Goal: Task Accomplishment & Management: Manage account settings

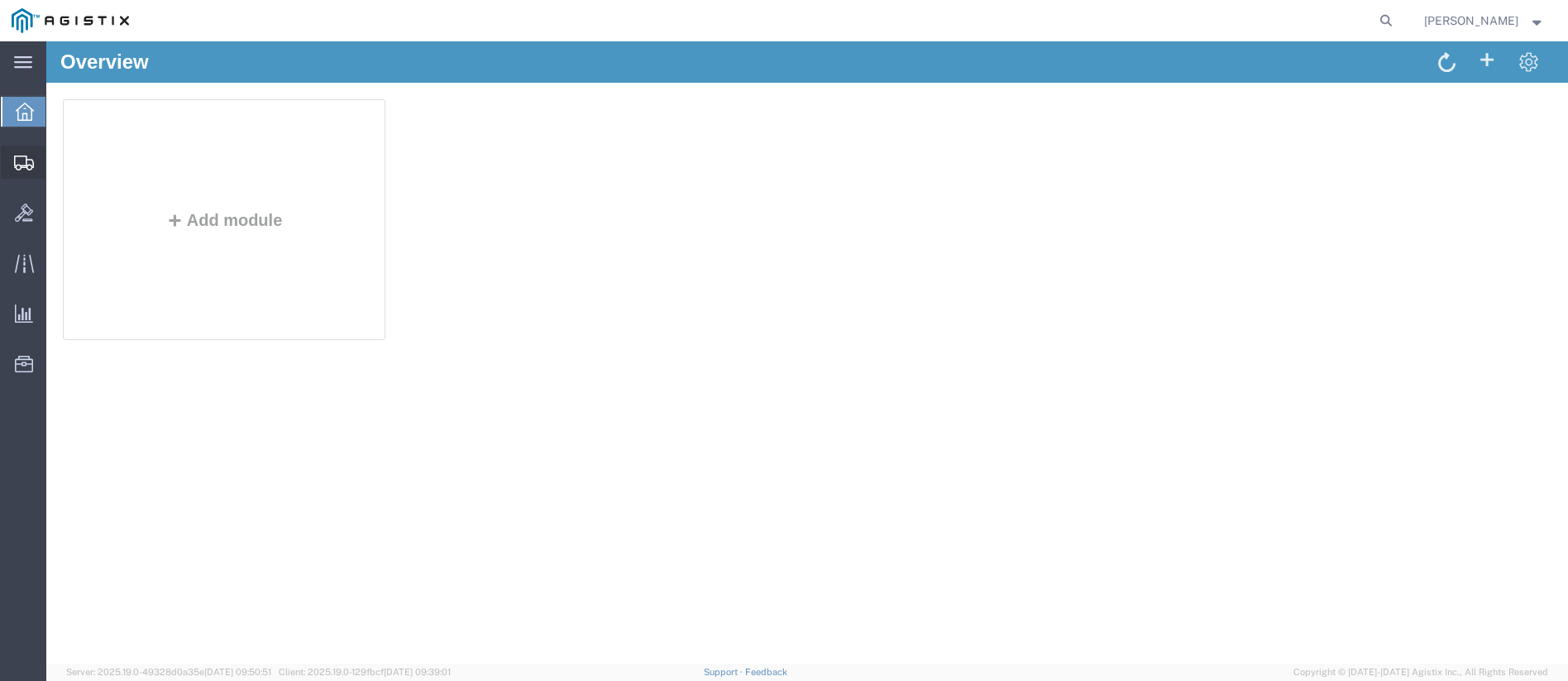
click at [28, 162] on icon at bounding box center [24, 163] width 20 height 15
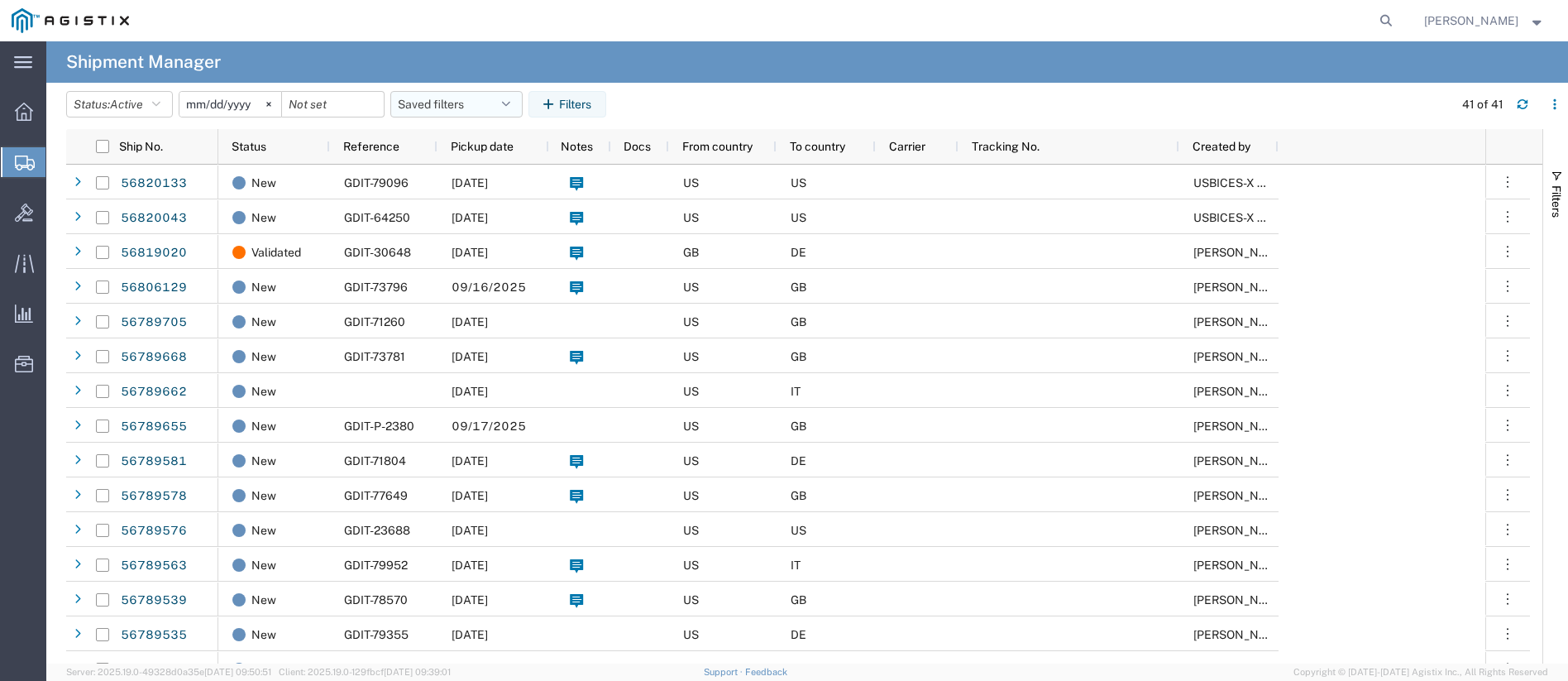
click at [486, 115] on button "Saved filters" at bounding box center [456, 104] width 132 height 27
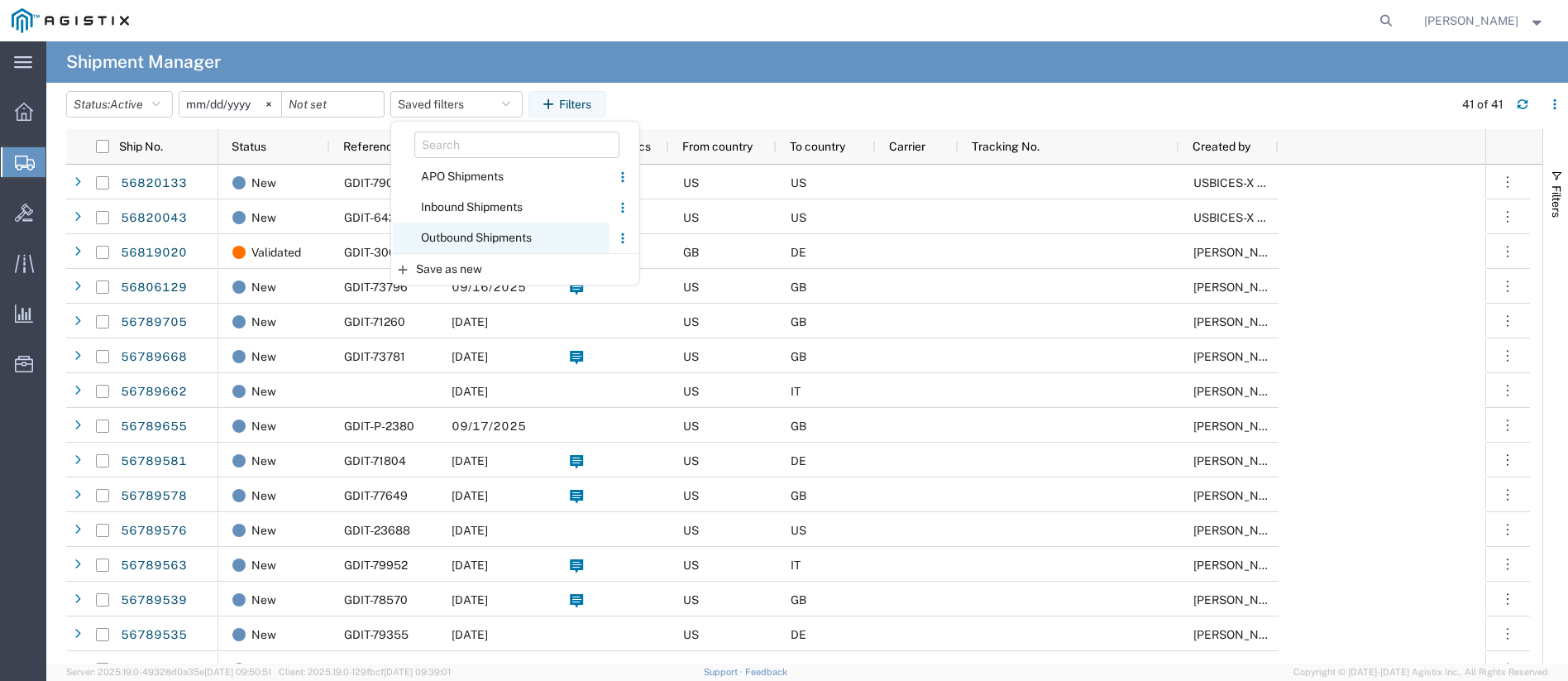
click at [475, 237] on span "Outbound Shipments" at bounding box center [501, 237] width 217 height 30
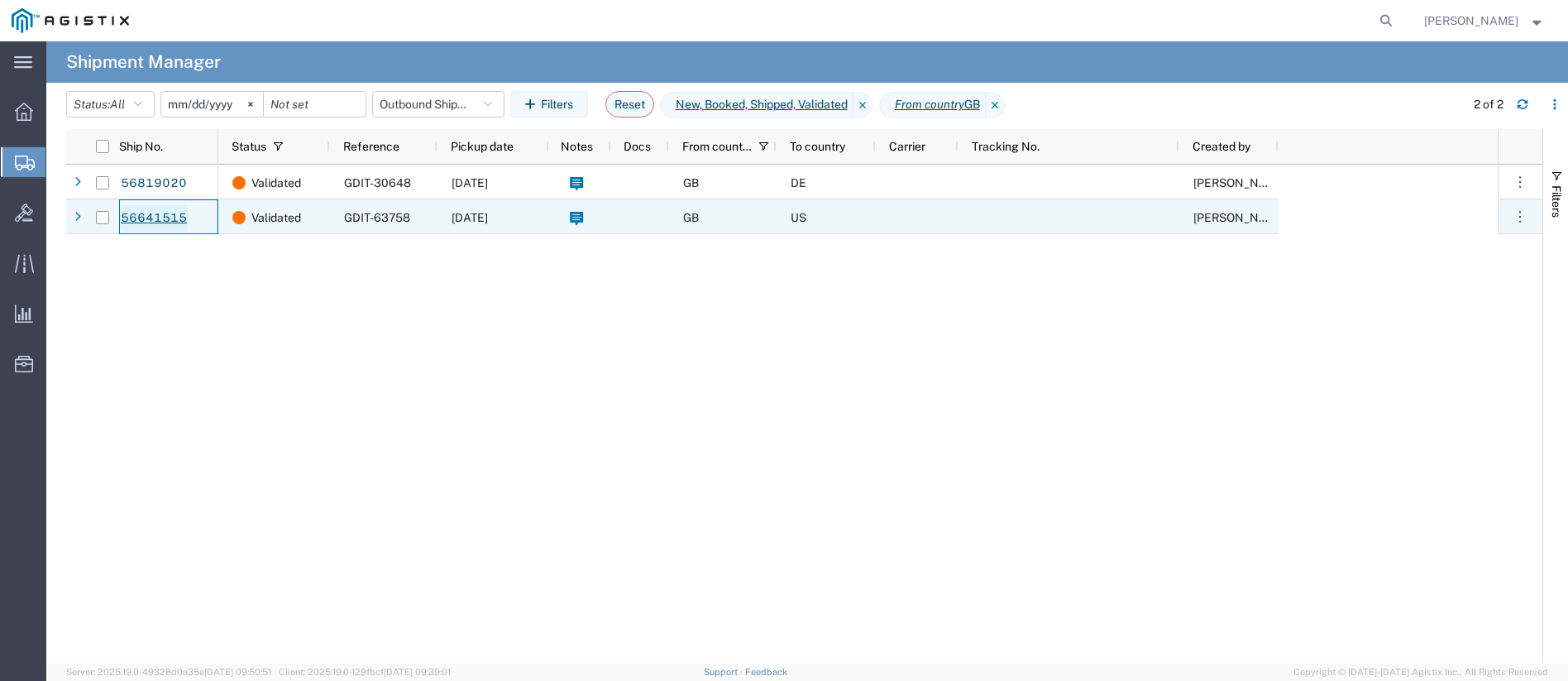
click at [150, 220] on link "56641515" at bounding box center [154, 219] width 68 height 27
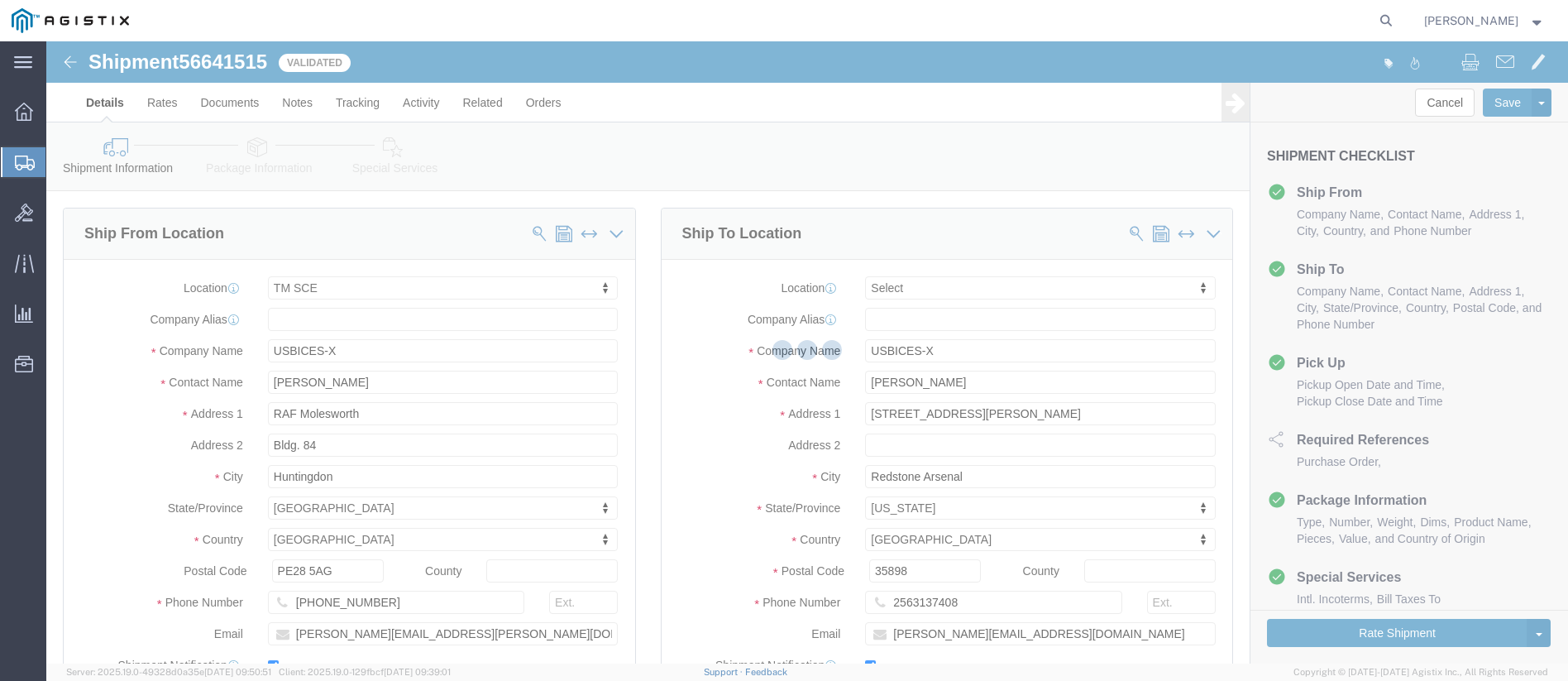
select select "34240"
select select
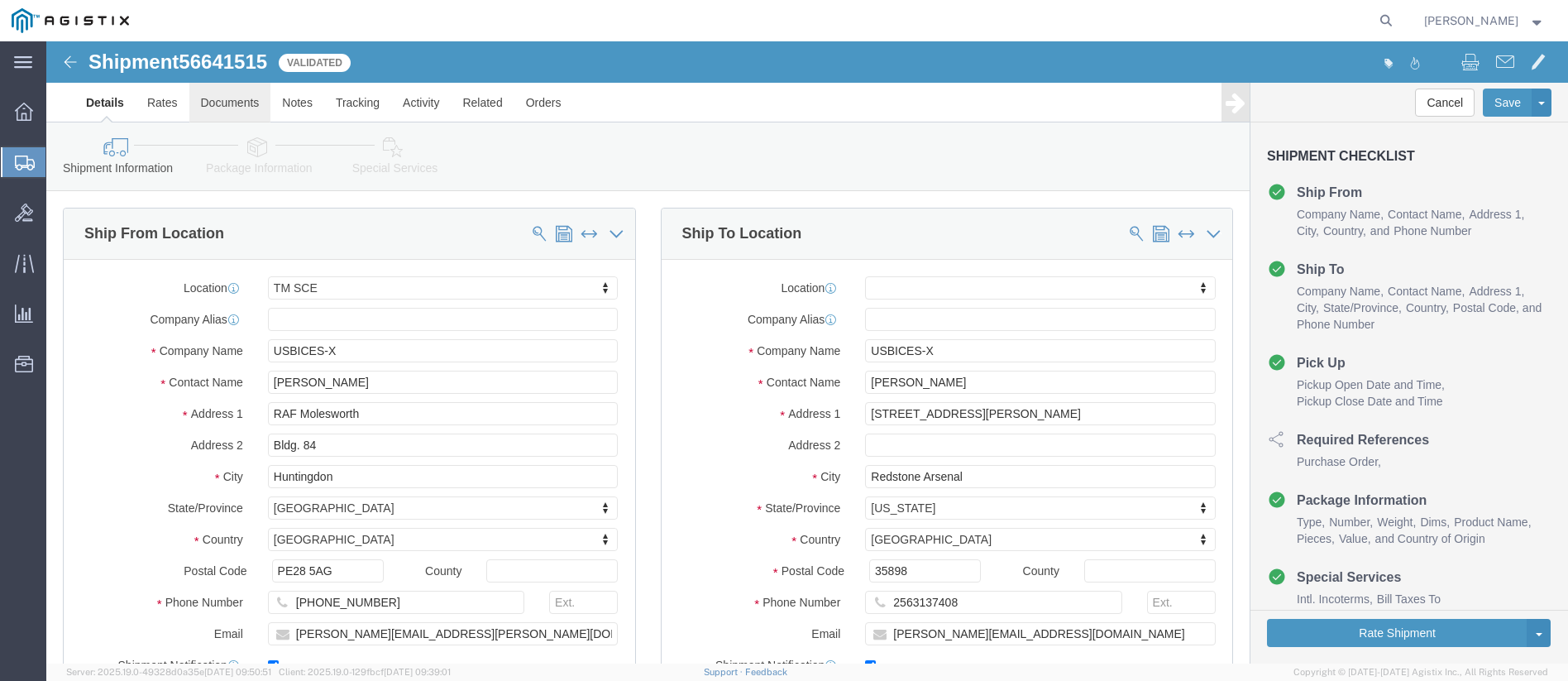
click link "Documents"
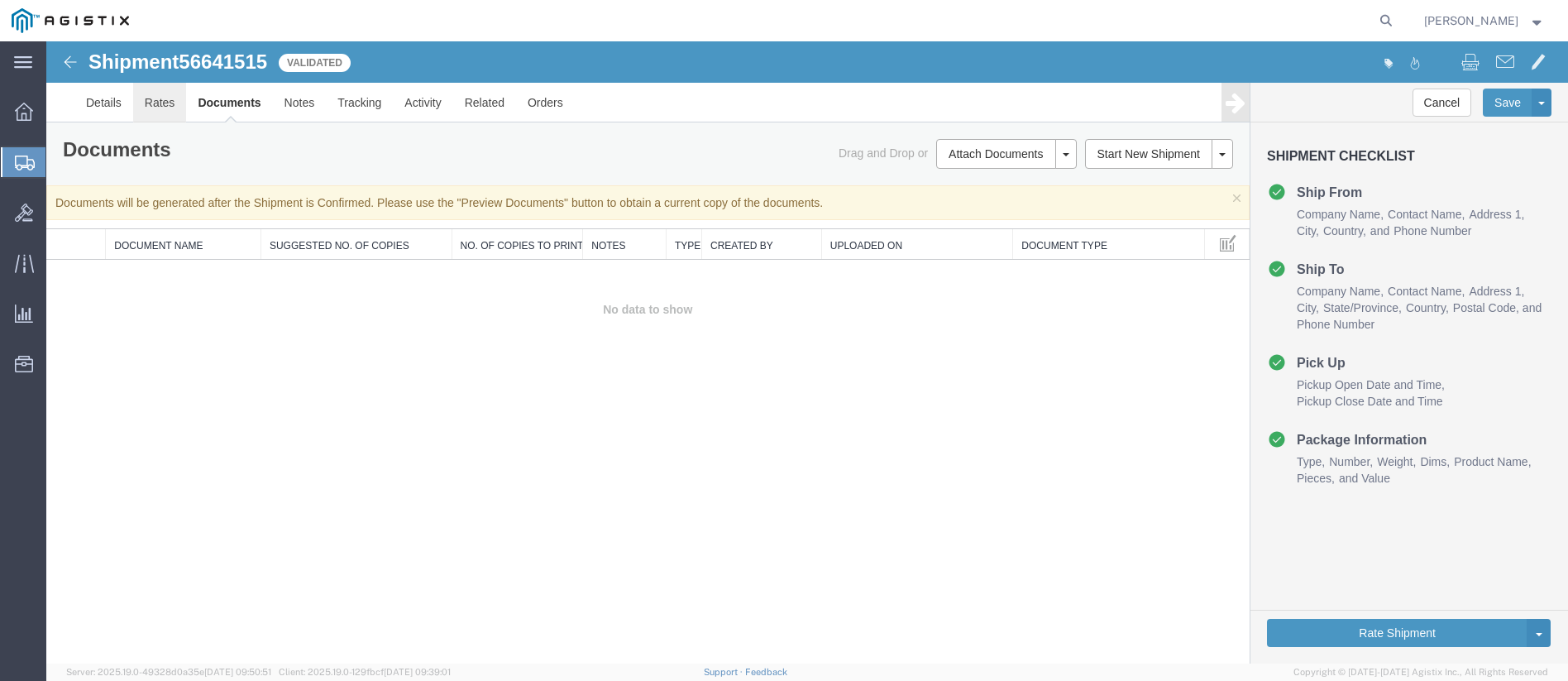
click at [146, 103] on link "Rates" at bounding box center [160, 102] width 53 height 40
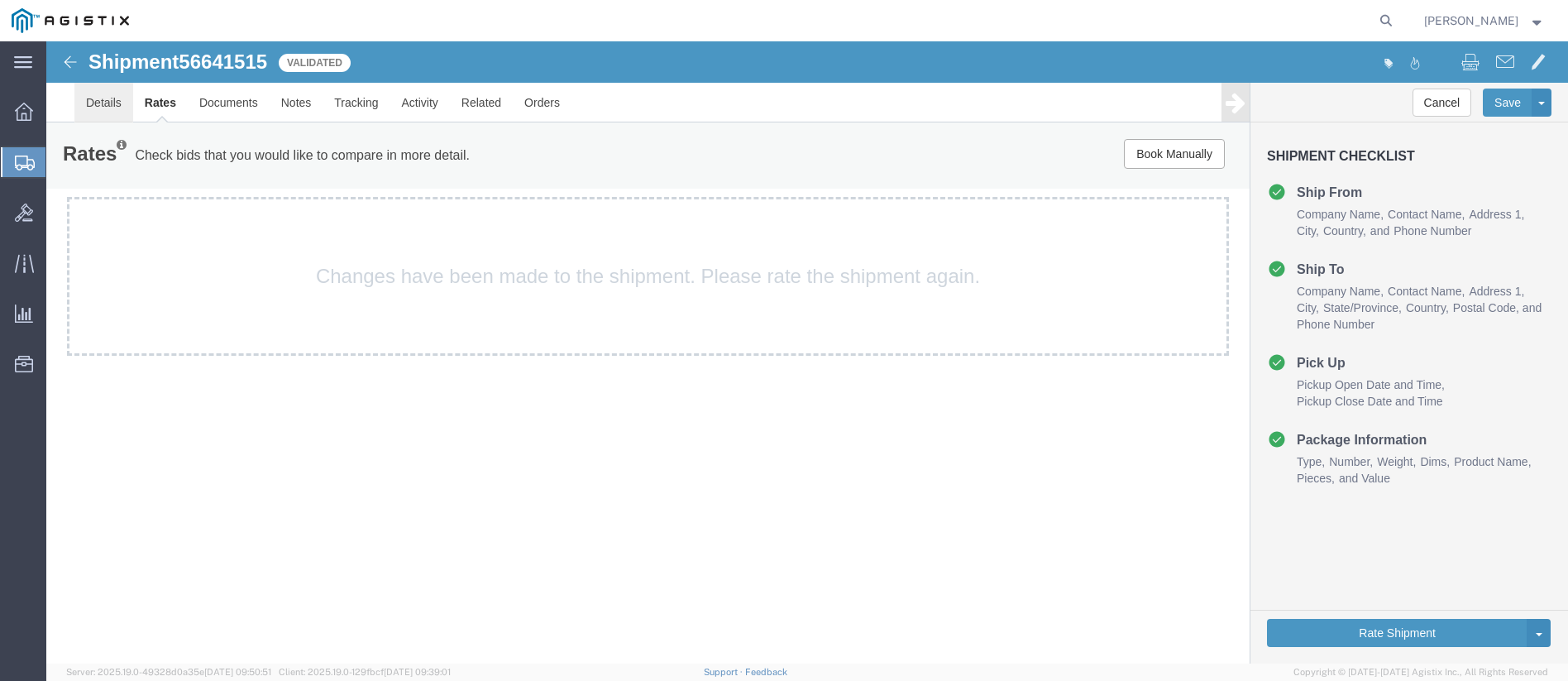
drag, startPoint x: 153, startPoint y: 146, endPoint x: 107, endPoint y: 104, distance: 62.3
click at [107, 104] on link "Details" at bounding box center [104, 102] width 59 height 40
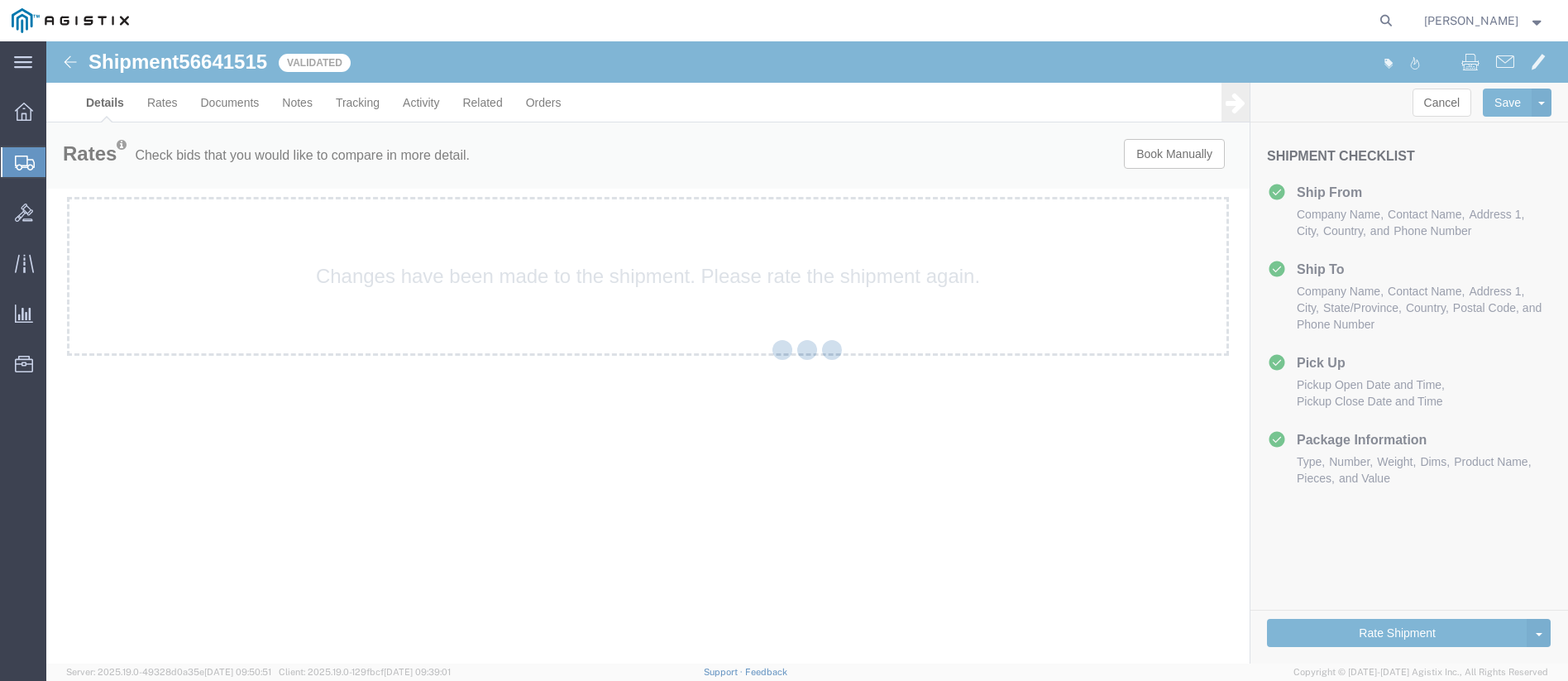
select select "34240"
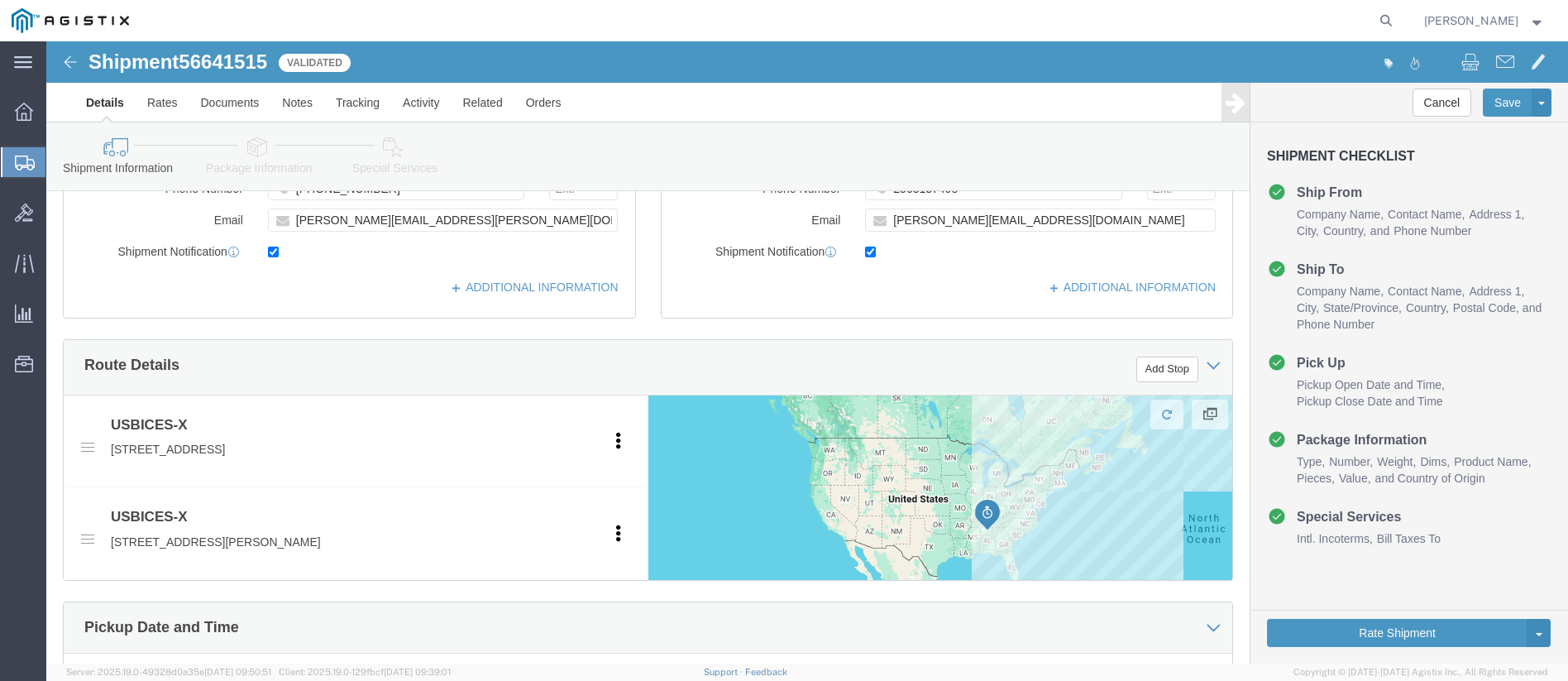
scroll to position [827, 0]
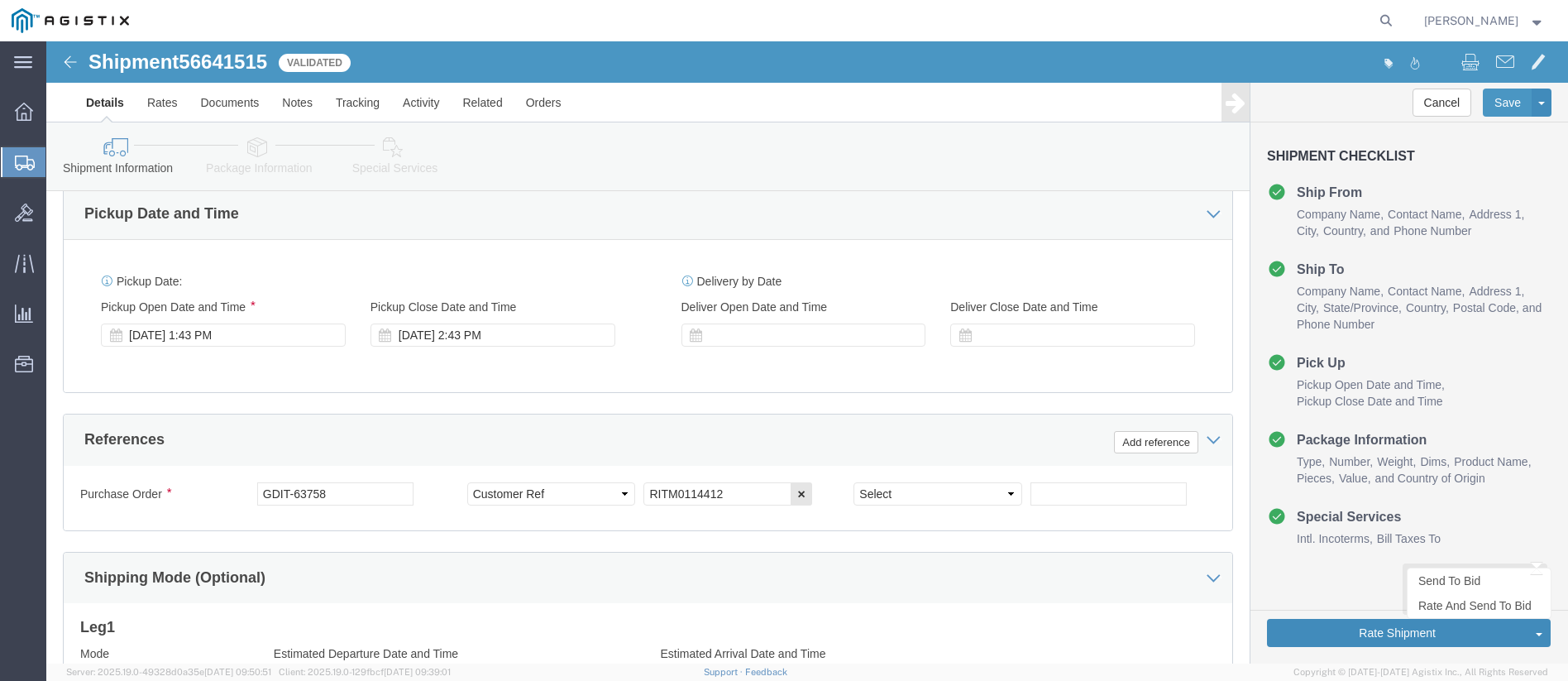
click button "Rate Shipment"
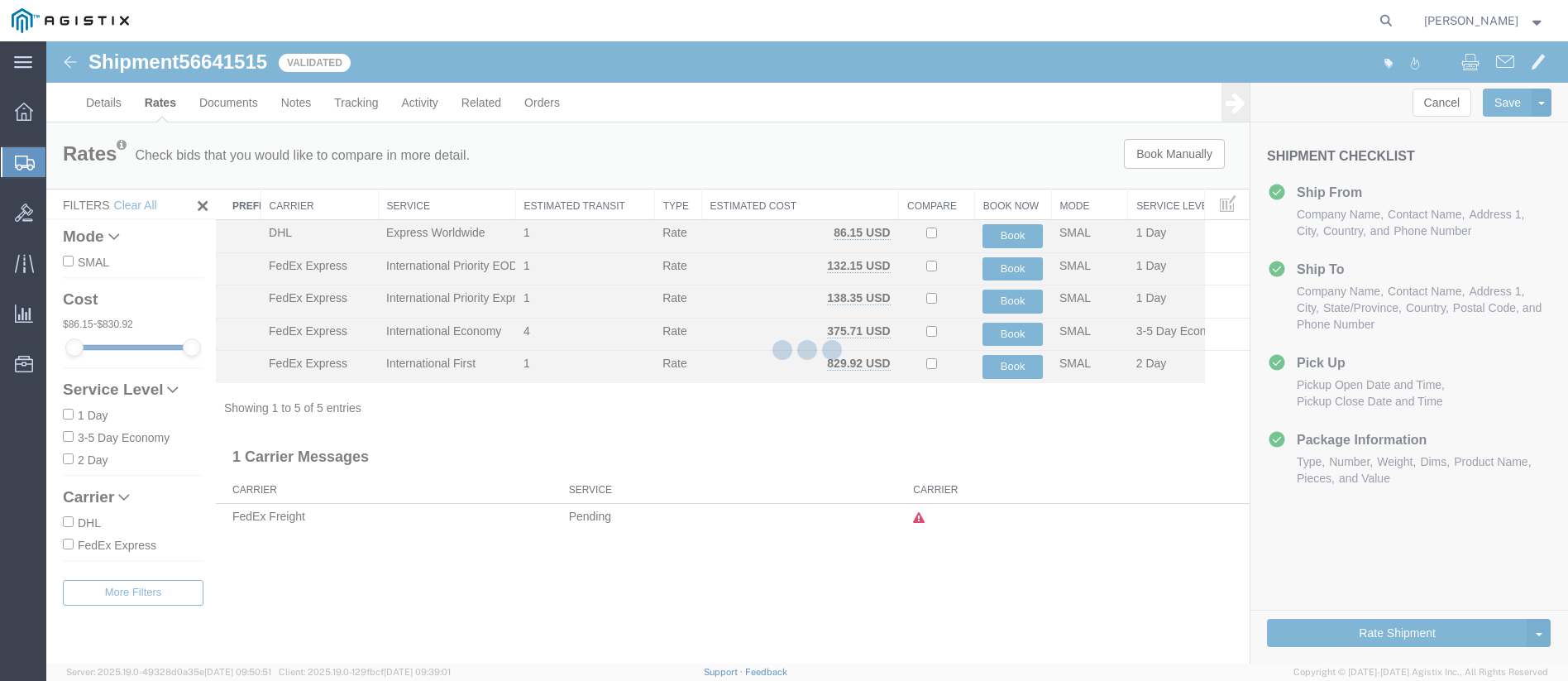
scroll to position [0, 0]
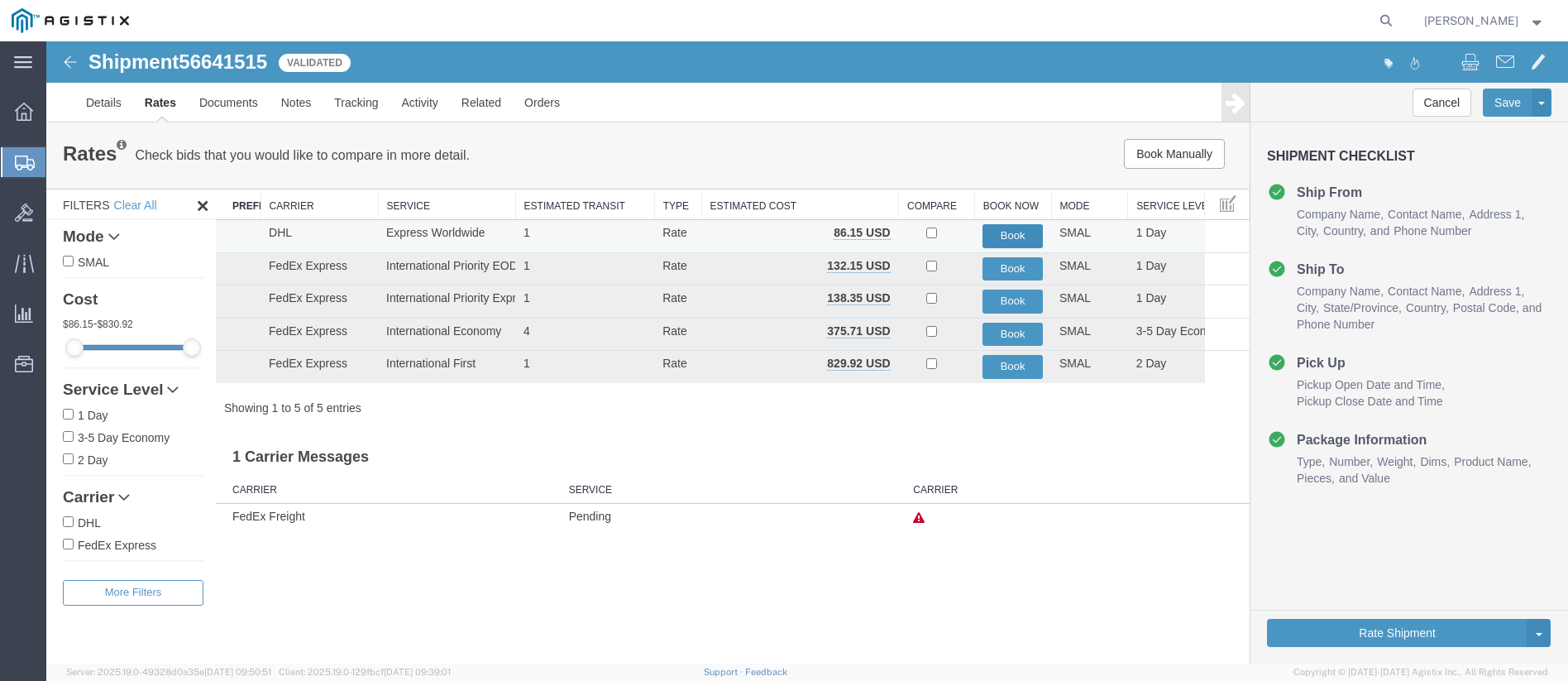
click at [1004, 228] on button "Book" at bounding box center [1012, 236] width 60 height 24
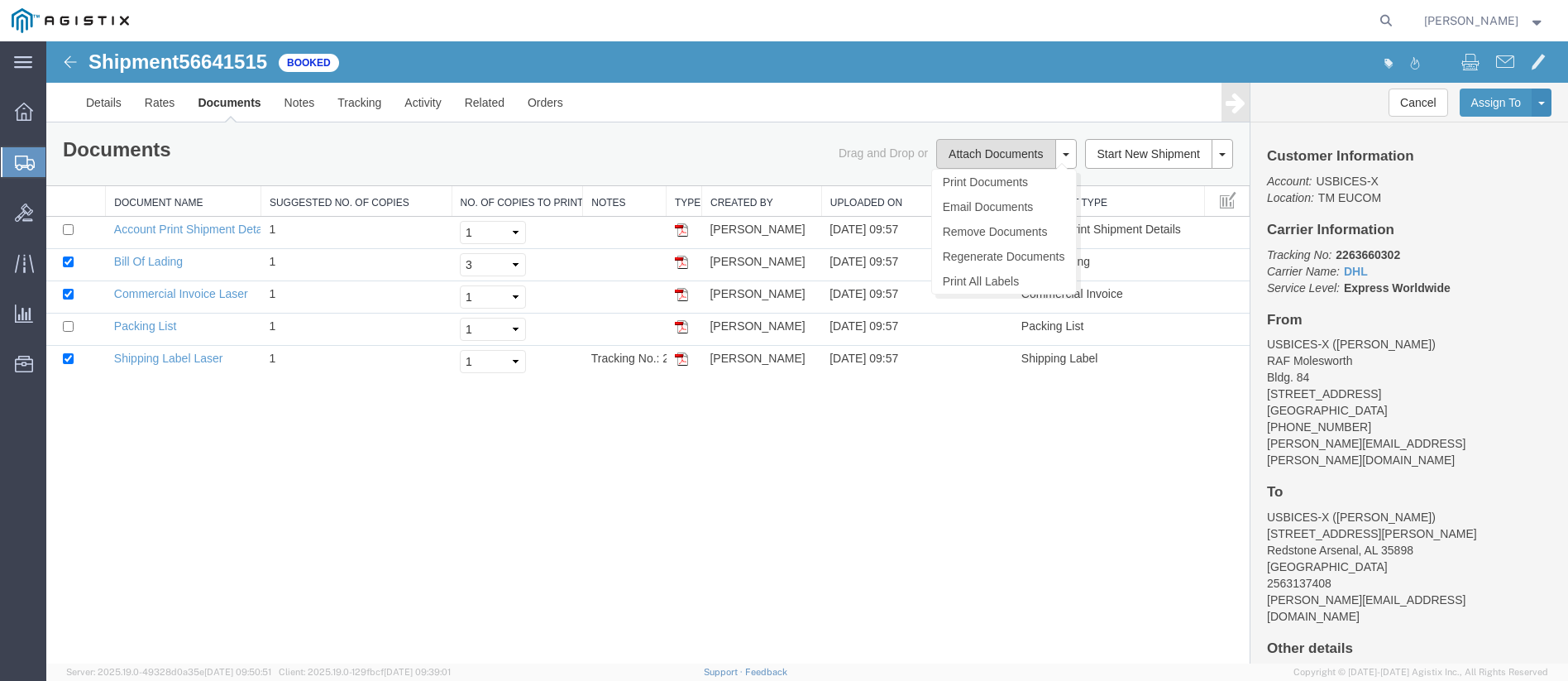
click at [1003, 160] on button "Attach Documents" at bounding box center [996, 153] width 119 height 29
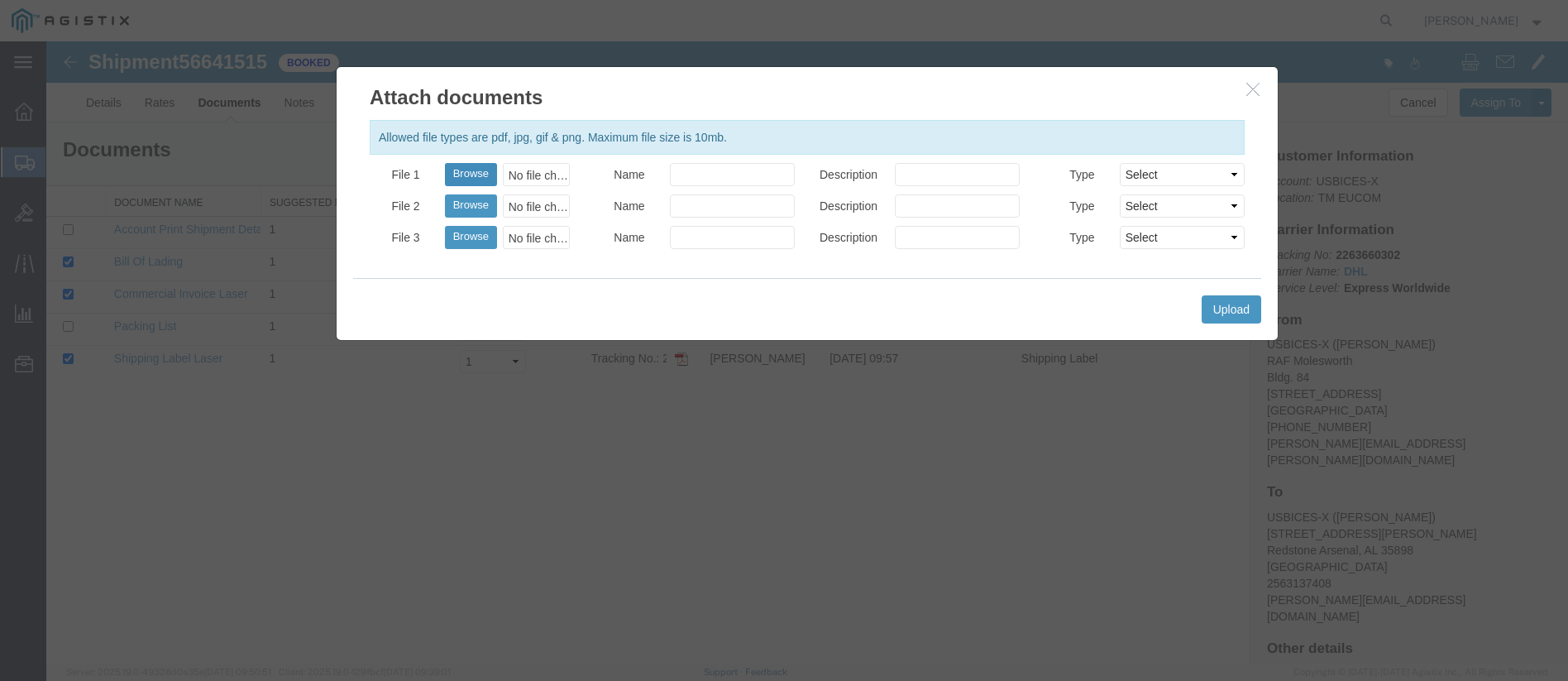
click at [480, 175] on button "Browse" at bounding box center [471, 174] width 52 height 23
type input "C:\fakepath\ISR3322.pdf"
click at [704, 169] on input "Name" at bounding box center [732, 174] width 124 height 23
type input "Proforma"
click at [948, 167] on input "Description" at bounding box center [957, 174] width 124 height 23
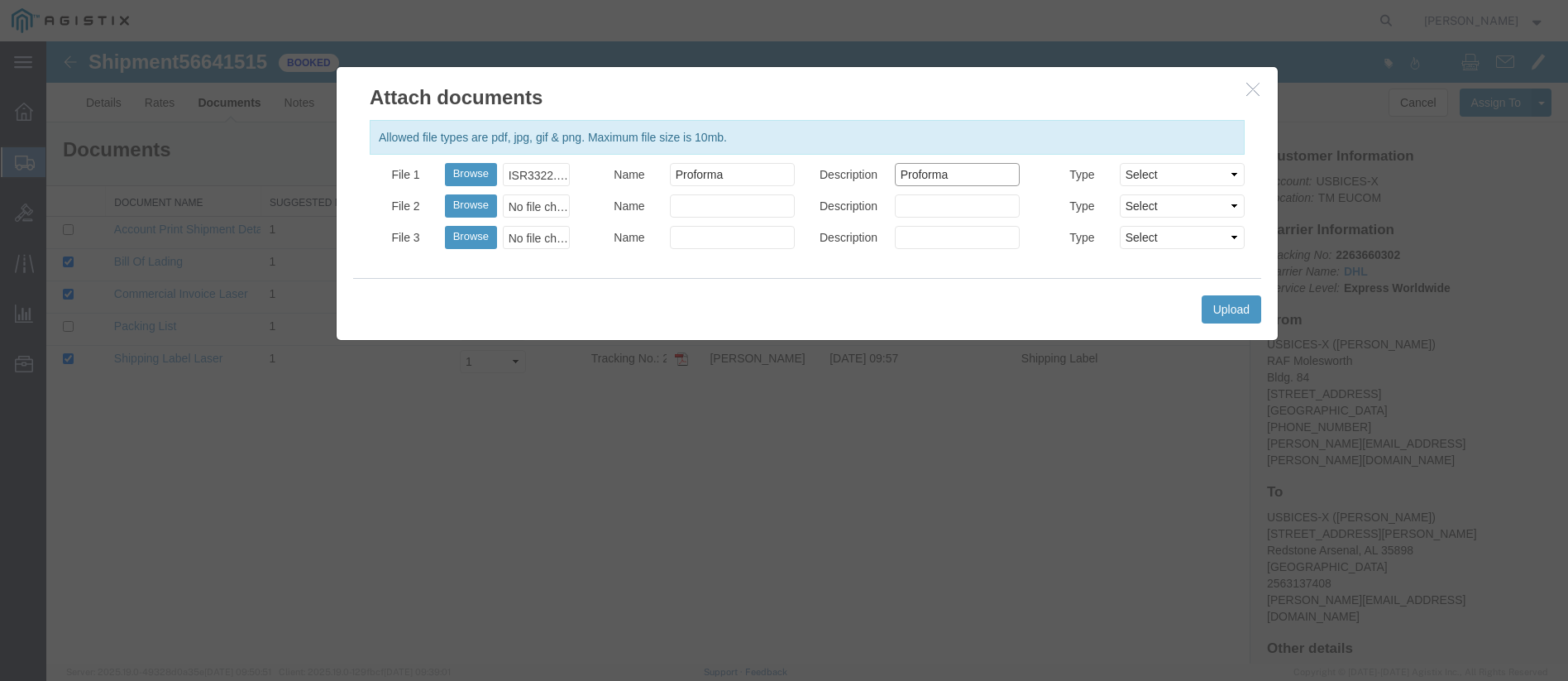
type input "Proforma"
click at [1195, 163] on select "Select AWB Label Bill of Lading/Air Waybill Certificate of Origin (English) Cla…" at bounding box center [1182, 174] width 124 height 23
select select "PROFORMA_INV"
click at [1120, 163] on select "Select AWB Label Bill of Lading/Air Waybill Certificate of Origin (English) Cla…" at bounding box center [1182, 174] width 124 height 23
click at [1229, 303] on button "Upload" at bounding box center [1231, 309] width 60 height 28
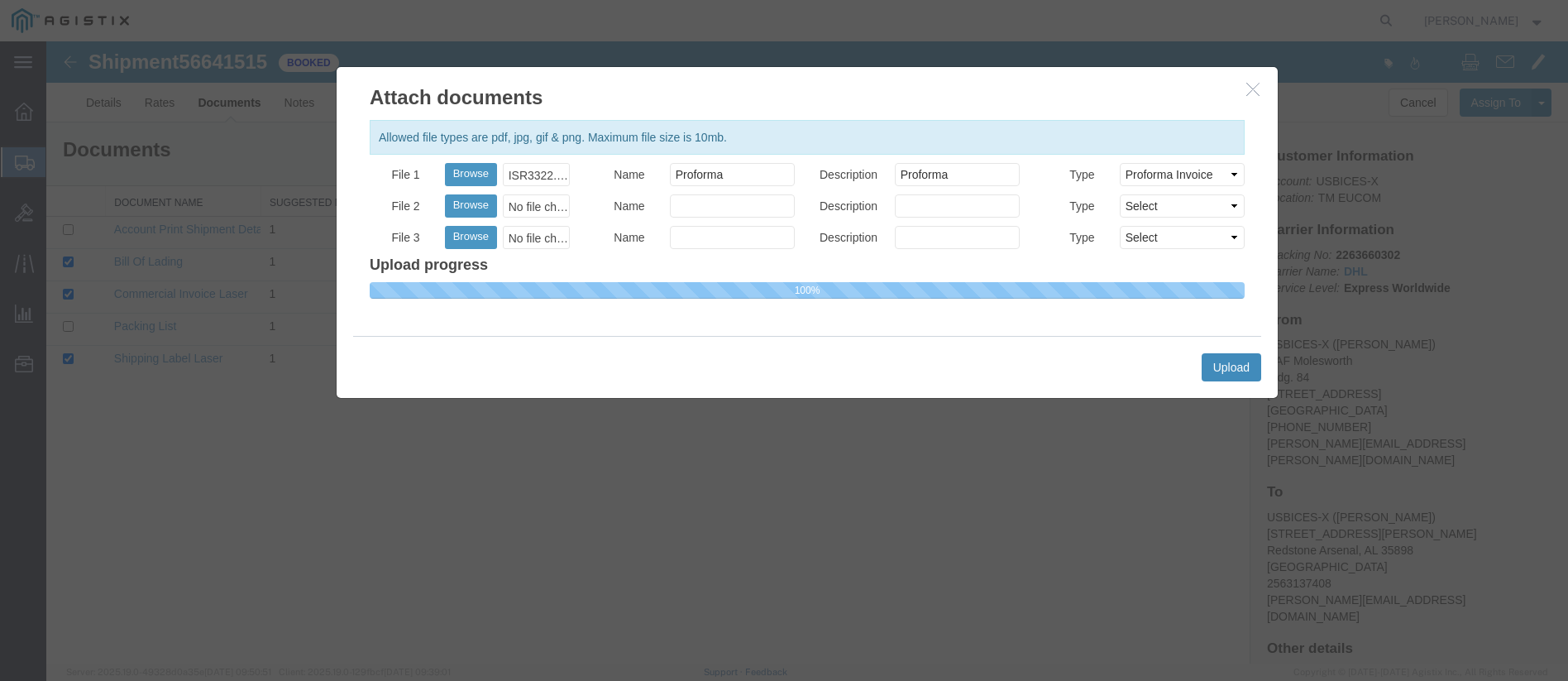
select select
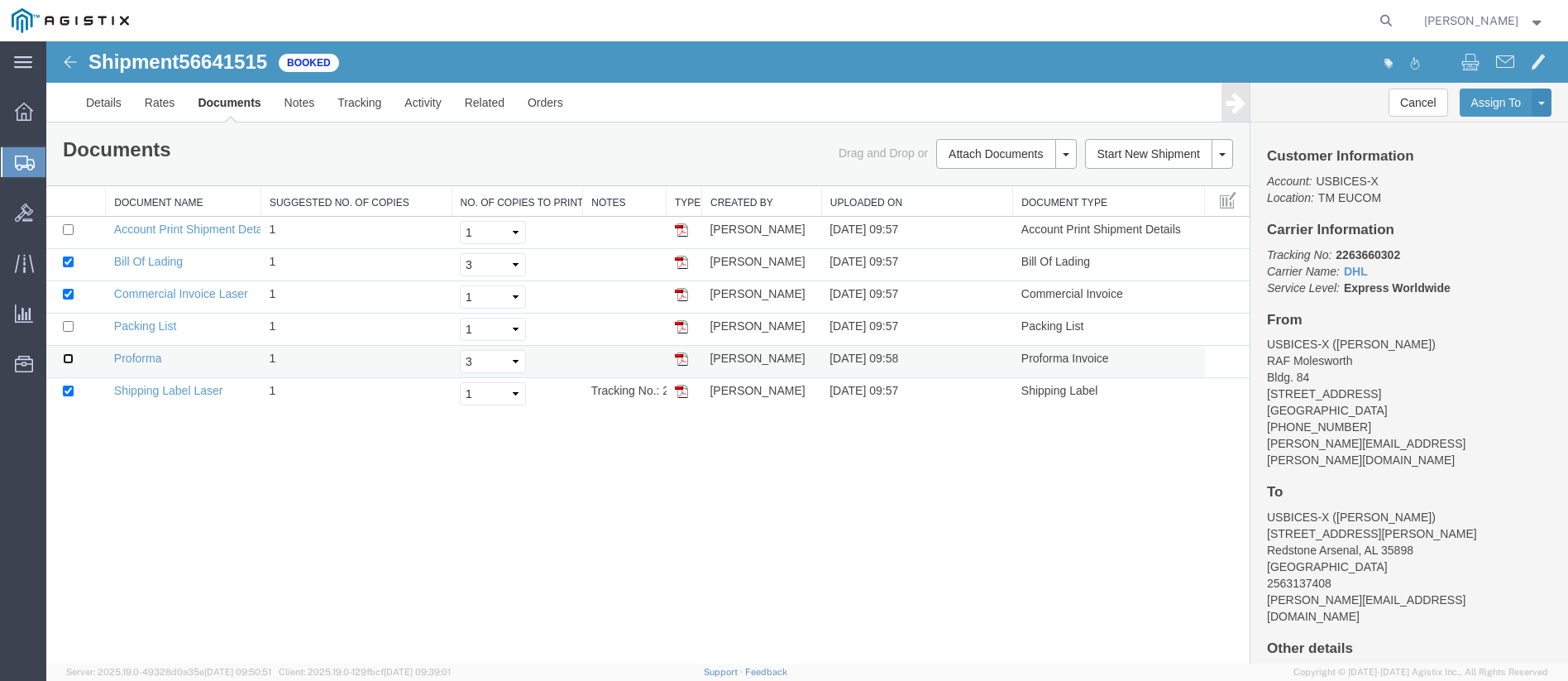
click at [68, 358] on input "checkbox" at bounding box center [68, 358] width 11 height 11
checkbox input "true"
click at [68, 323] on input "checkbox" at bounding box center [68, 326] width 11 height 11
checkbox input "true"
click at [70, 292] on input "checkbox" at bounding box center [68, 294] width 11 height 11
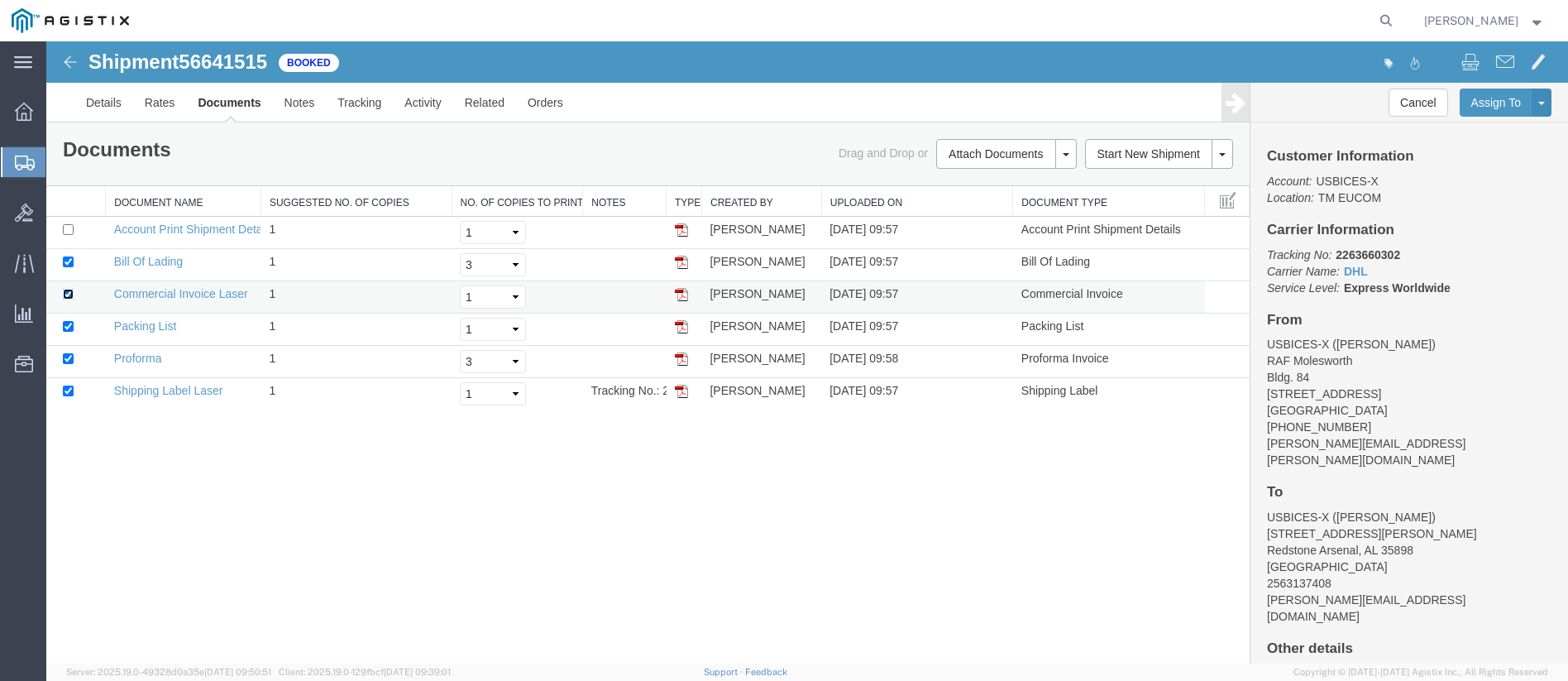
checkbox input "false"
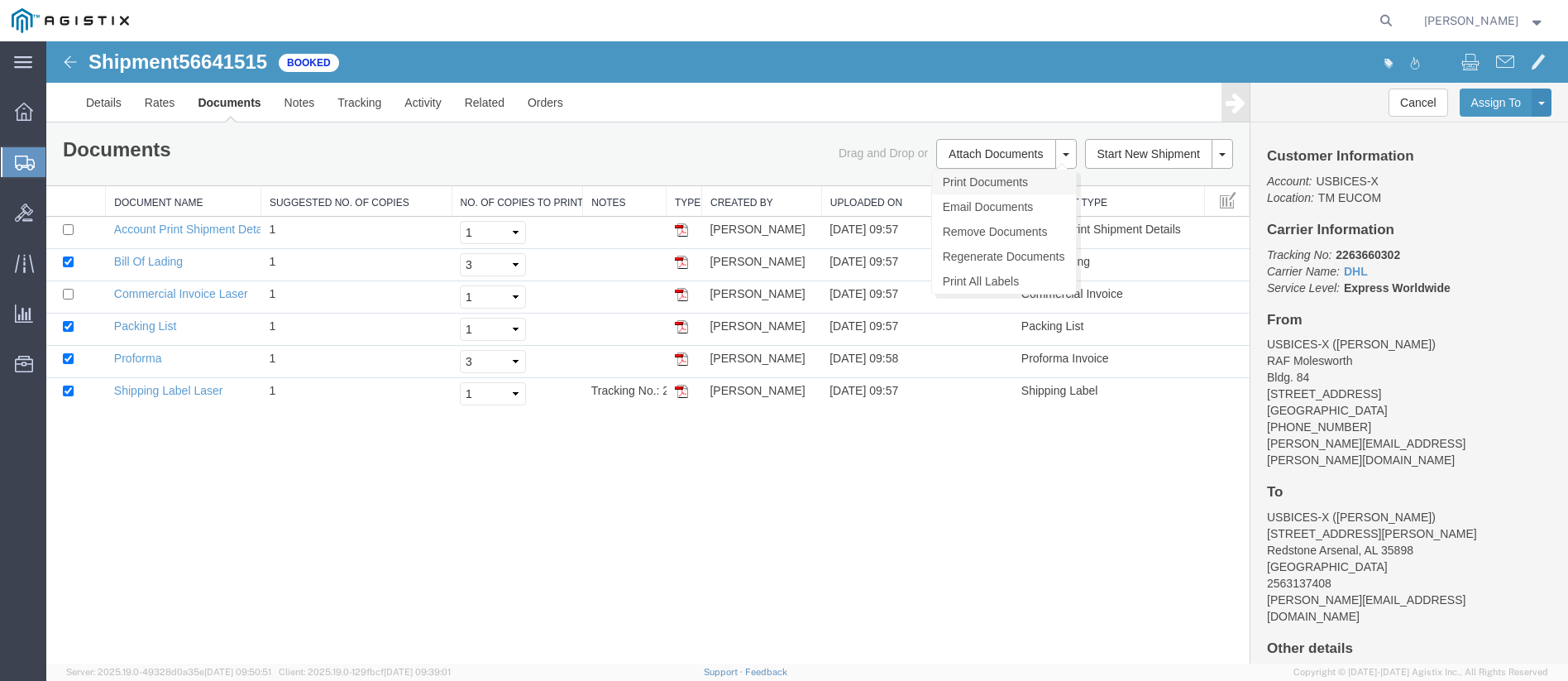
click at [1013, 183] on link "Print Documents" at bounding box center [1004, 182] width 144 height 25
drag, startPoint x: 86, startPoint y: 156, endPoint x: 77, endPoint y: 184, distance: 29.4
click at [59, 156] on span "Shipments" at bounding box center [52, 162] width 13 height 33
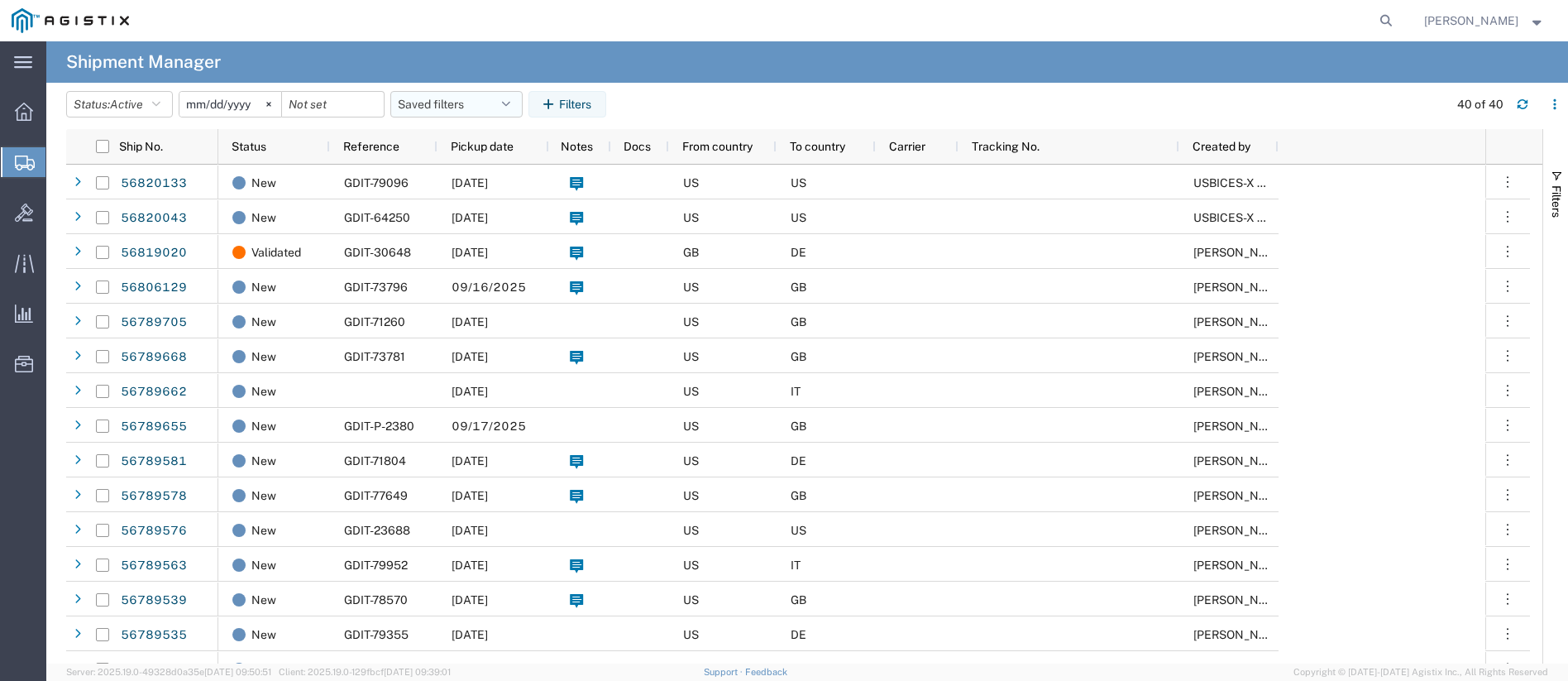
click at [449, 100] on button "Saved filters" at bounding box center [456, 104] width 132 height 27
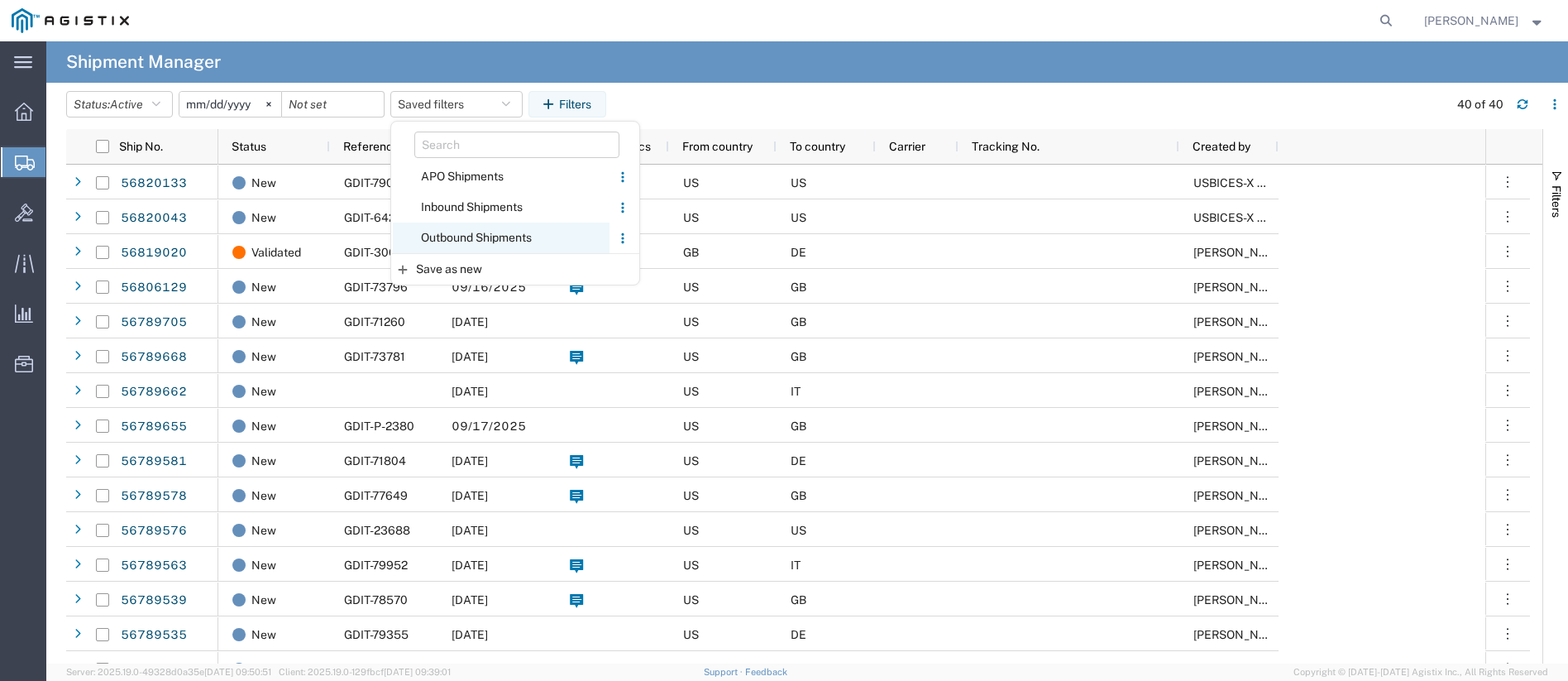
click at [476, 237] on span "Outbound Shipments" at bounding box center [501, 237] width 217 height 30
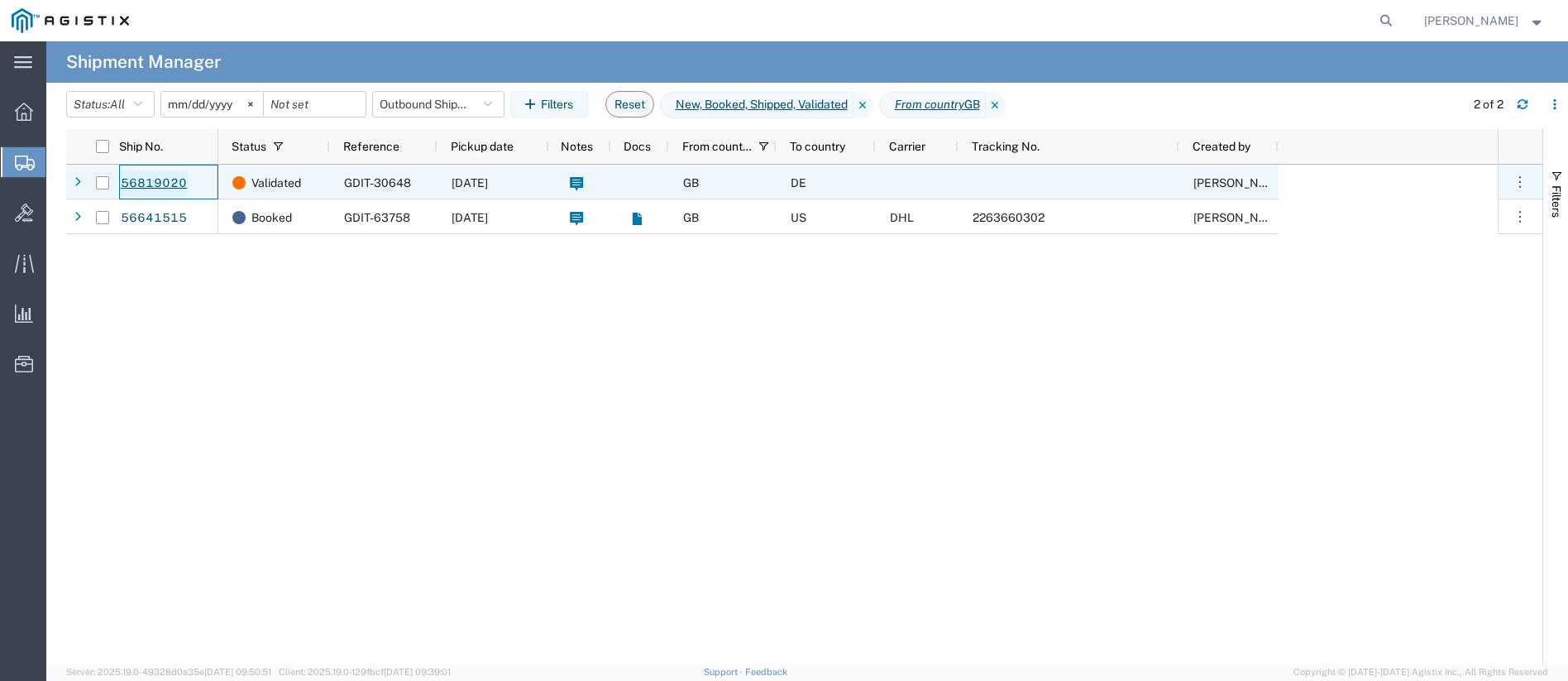
click at [133, 181] on link "56819020" at bounding box center [154, 184] width 68 height 27
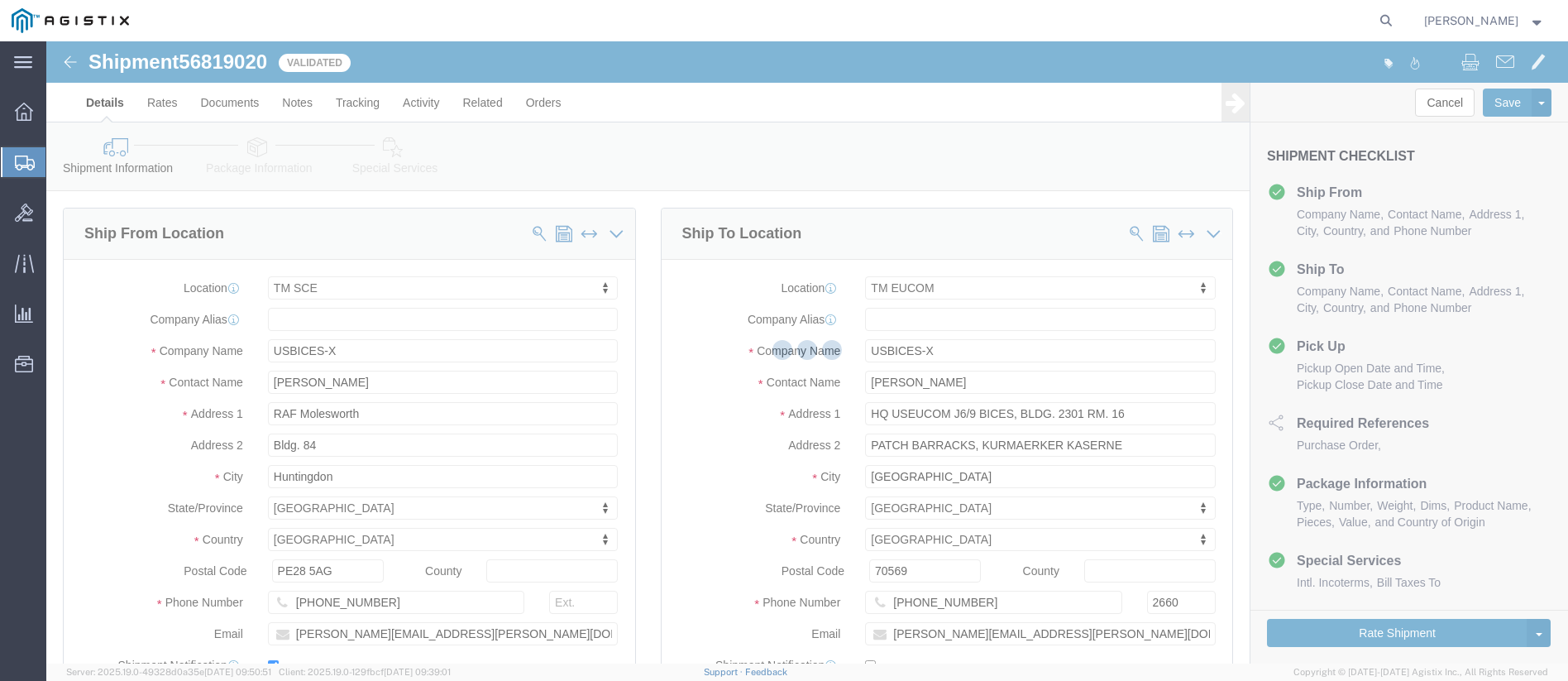
select select "34240"
select select "34238"
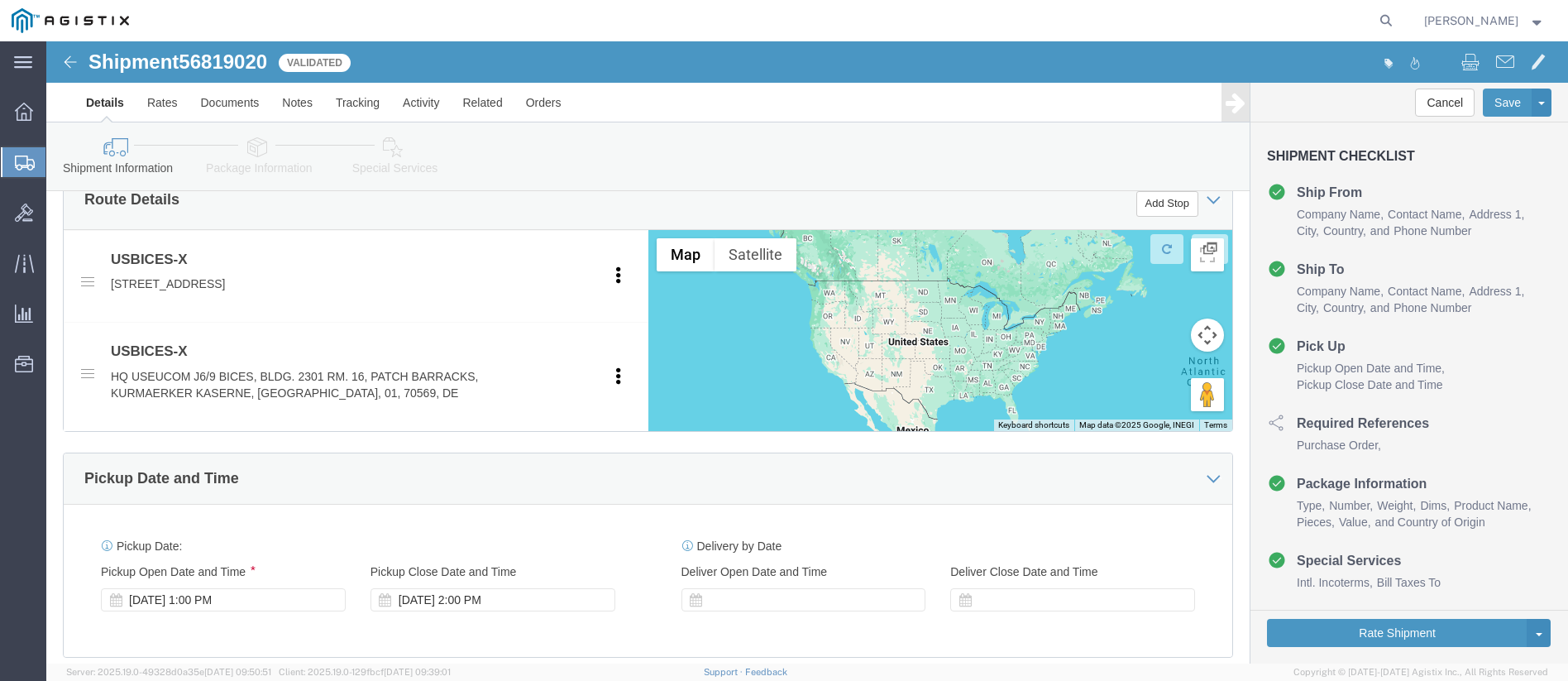
scroll to position [744, 0]
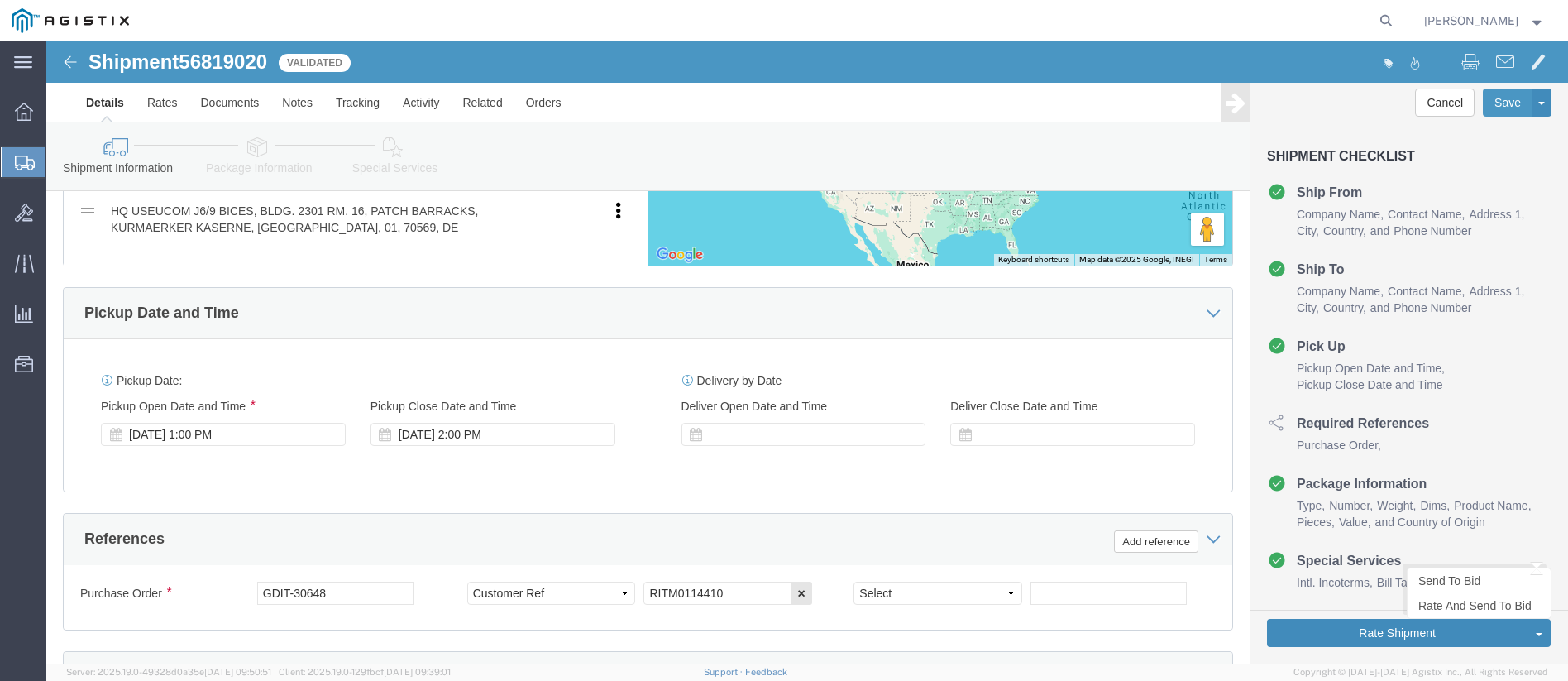
click button "Rate Shipment"
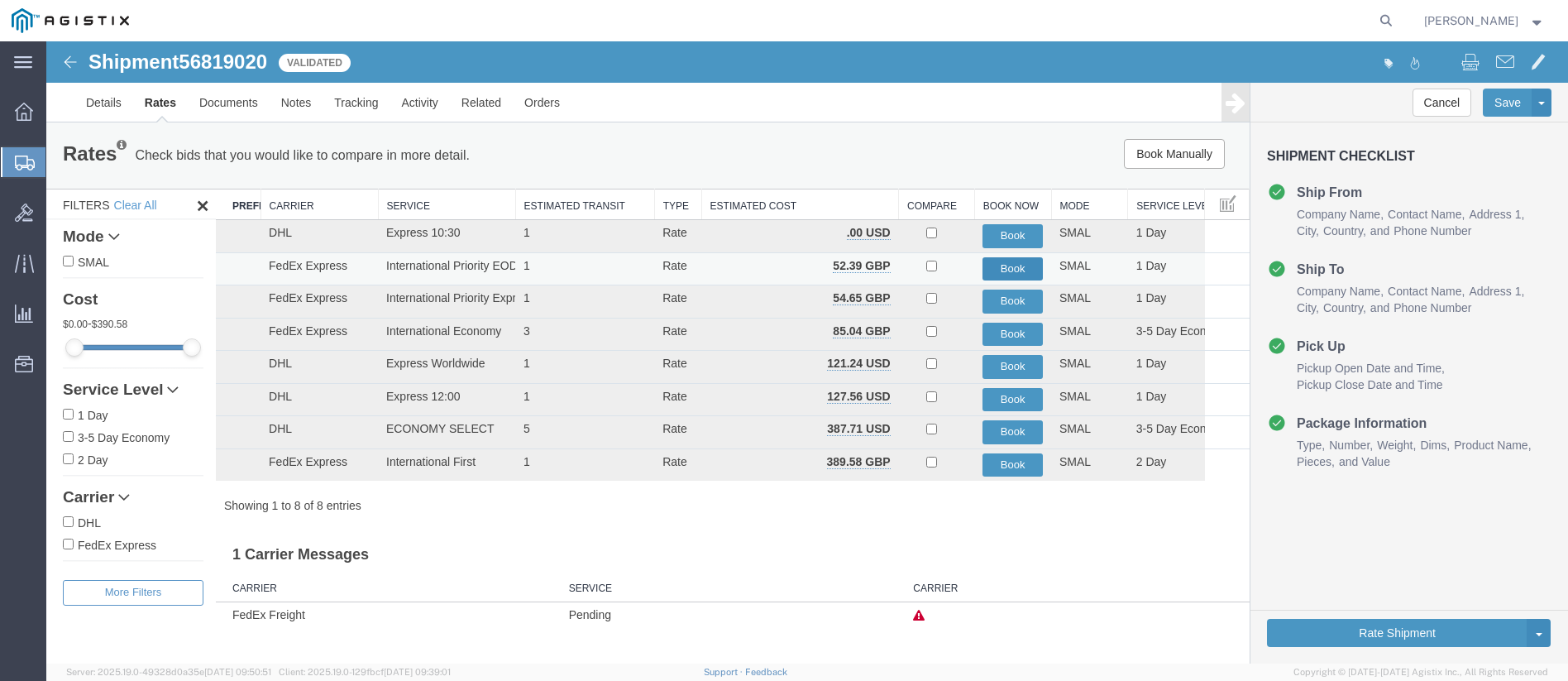
click at [998, 268] on button "Book" at bounding box center [1012, 268] width 60 height 24
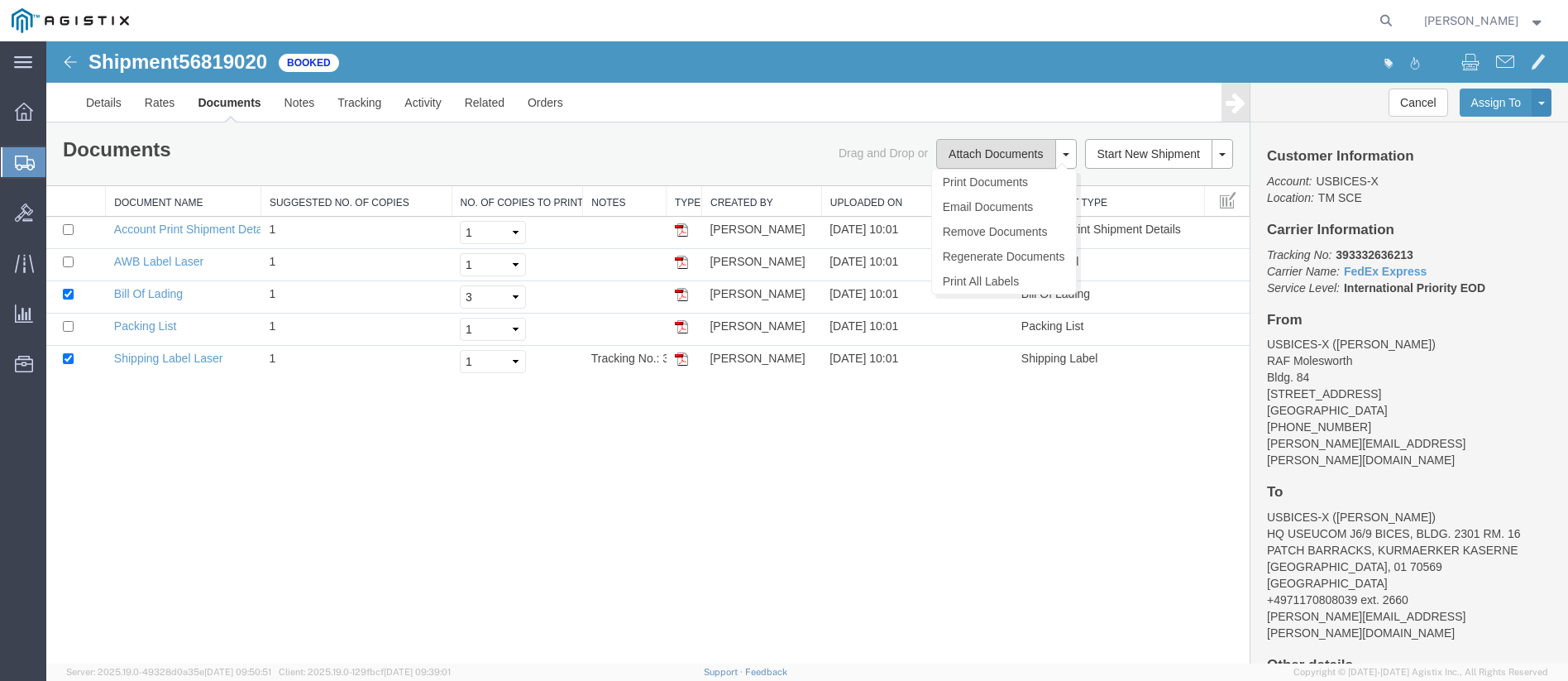
click at [993, 157] on button "Attach Documents" at bounding box center [996, 153] width 119 height 29
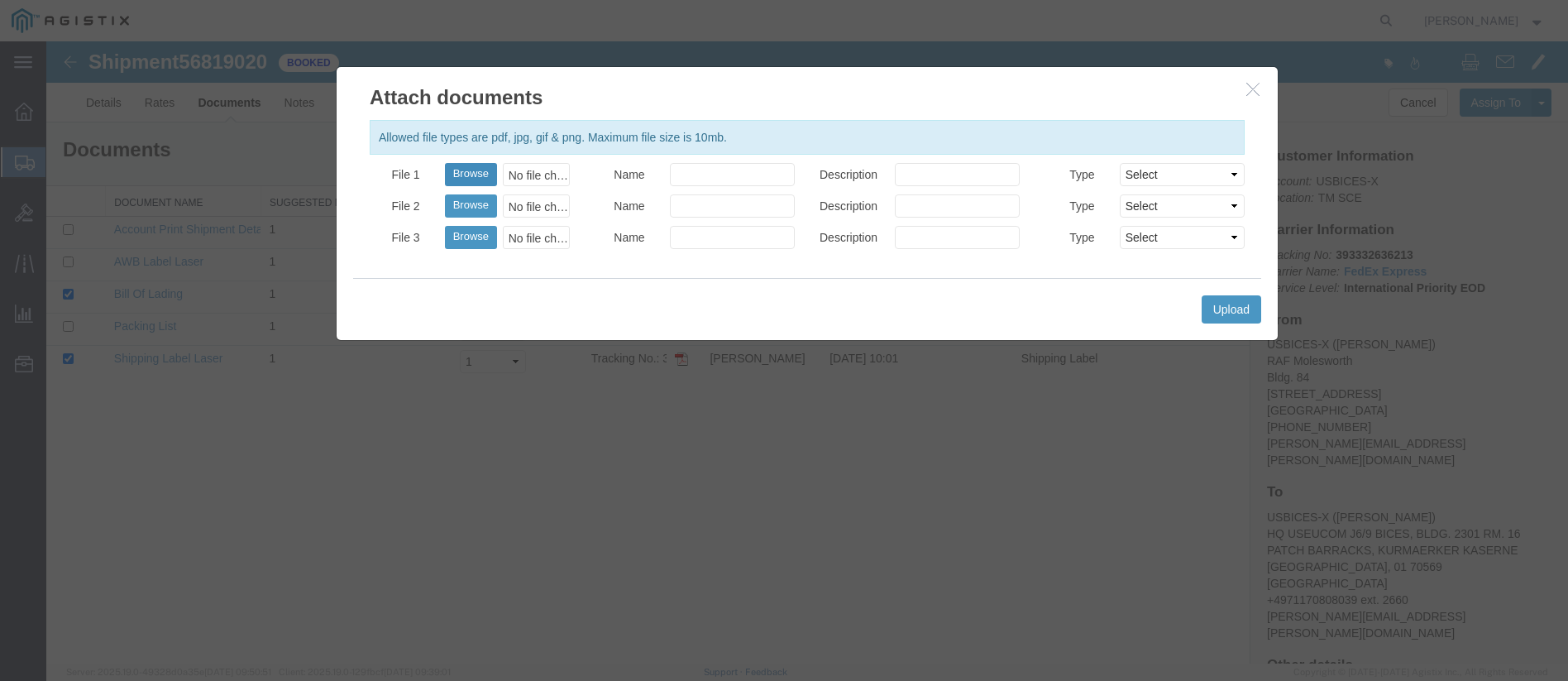
click at [468, 176] on button "Browse" at bounding box center [471, 174] width 52 height 23
type input "C:\fakepath\ISR3329.pdf"
click at [759, 176] on input "Name" at bounding box center [732, 174] width 124 height 23
type input "Proforma"
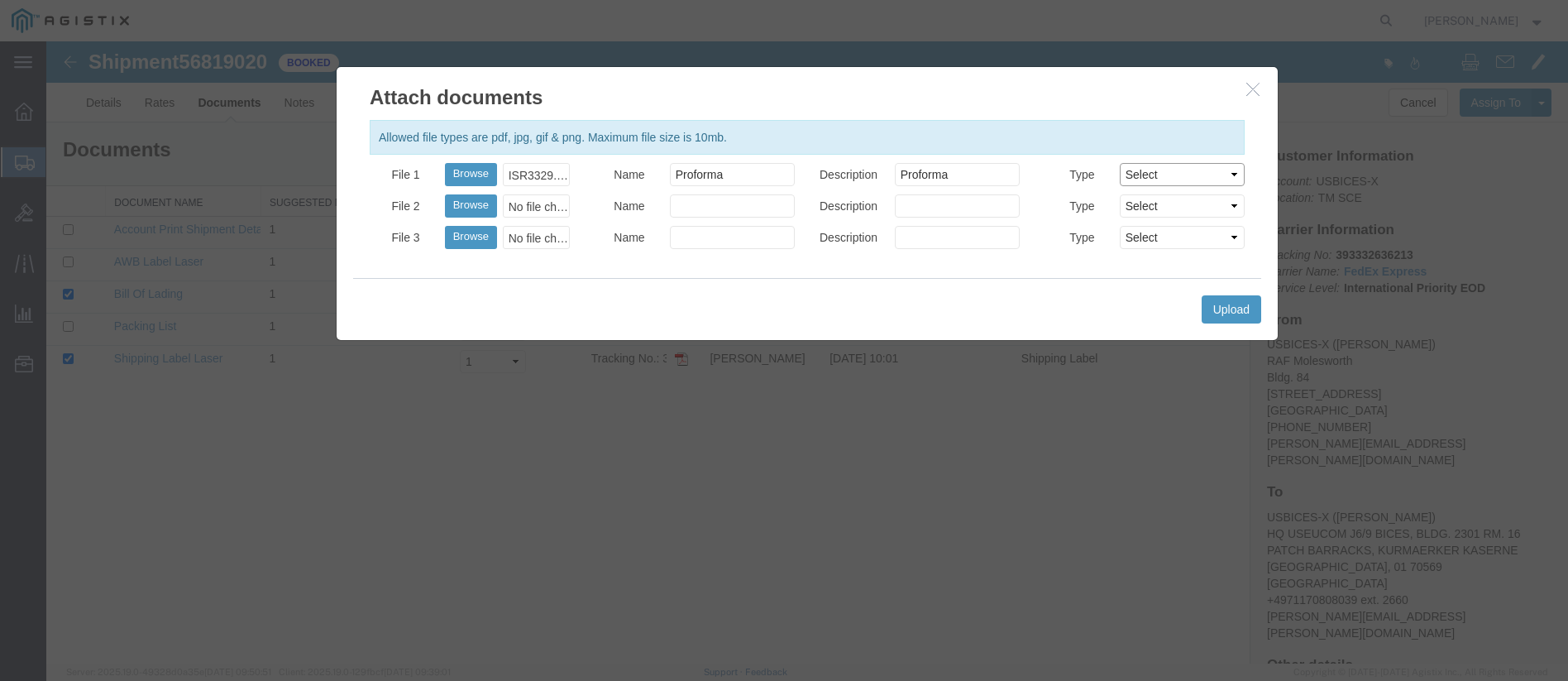
click at [1149, 178] on select "Select AWB Label Bill of Lading/Air Waybill Certificate of Origin (English) Cla…" at bounding box center [1182, 174] width 124 height 23
select select "PROFORMA_INV"
click at [1120, 163] on select "Select AWB Label Bill of Lading/Air Waybill Certificate of Origin (English) Cla…" at bounding box center [1182, 174] width 124 height 23
click at [1235, 301] on button "Upload" at bounding box center [1231, 309] width 60 height 28
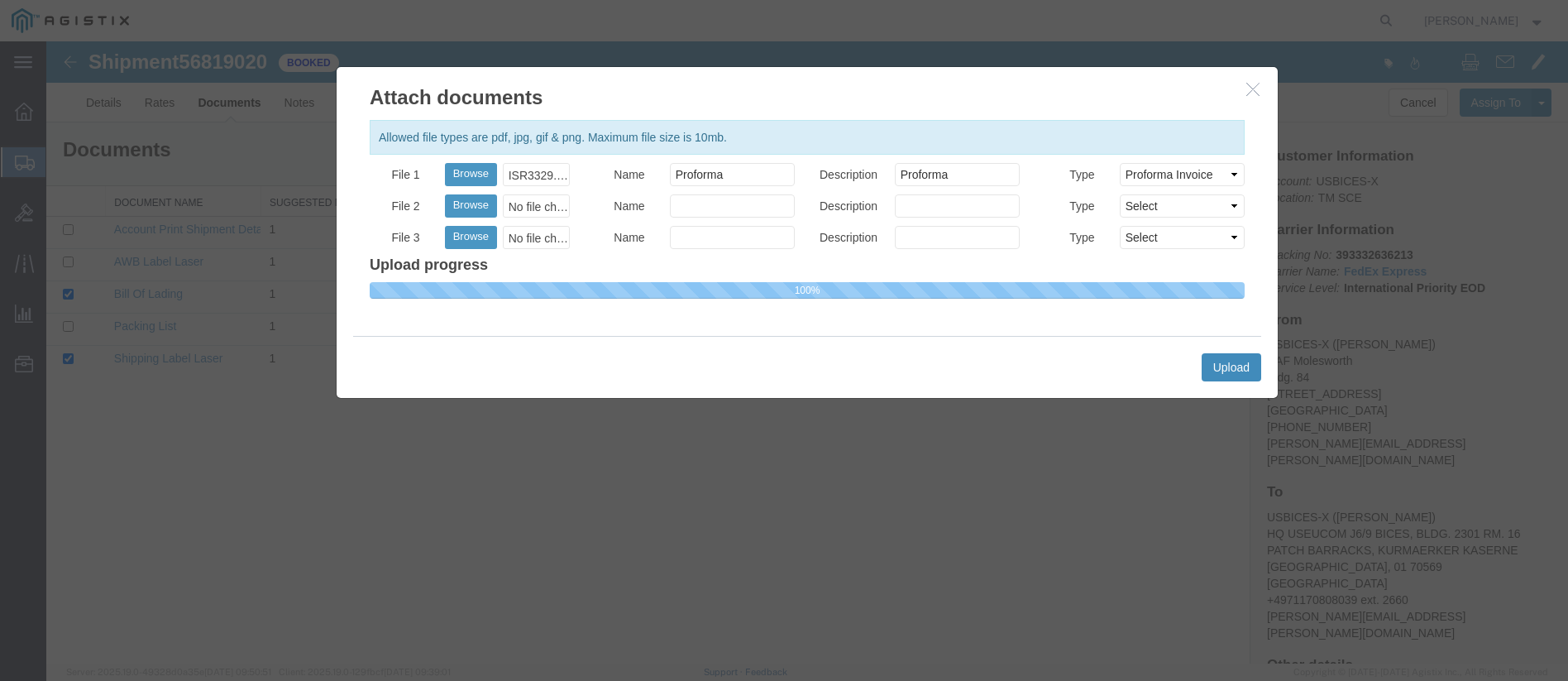
select select
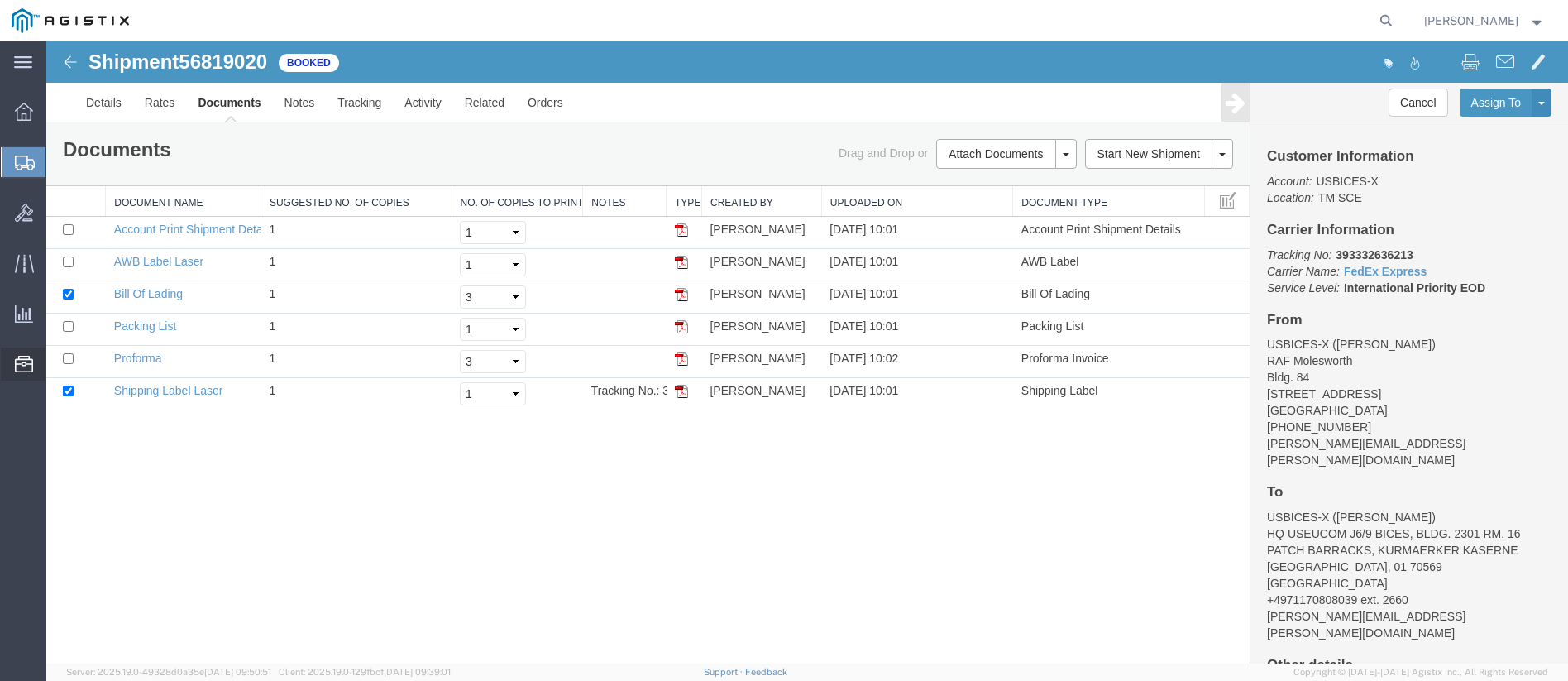
click at [57, 358] on span "Resources" at bounding box center [51, 364] width 12 height 33
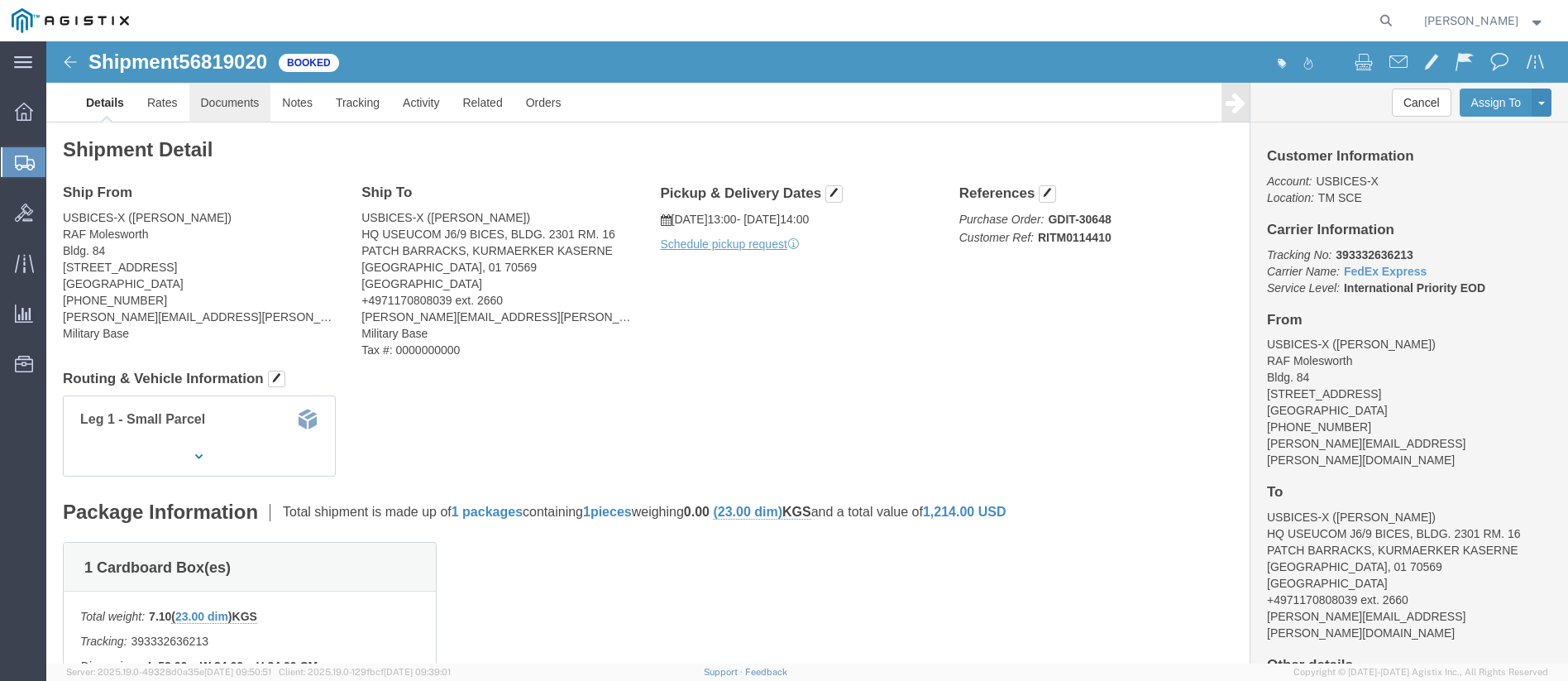
click link "Documents"
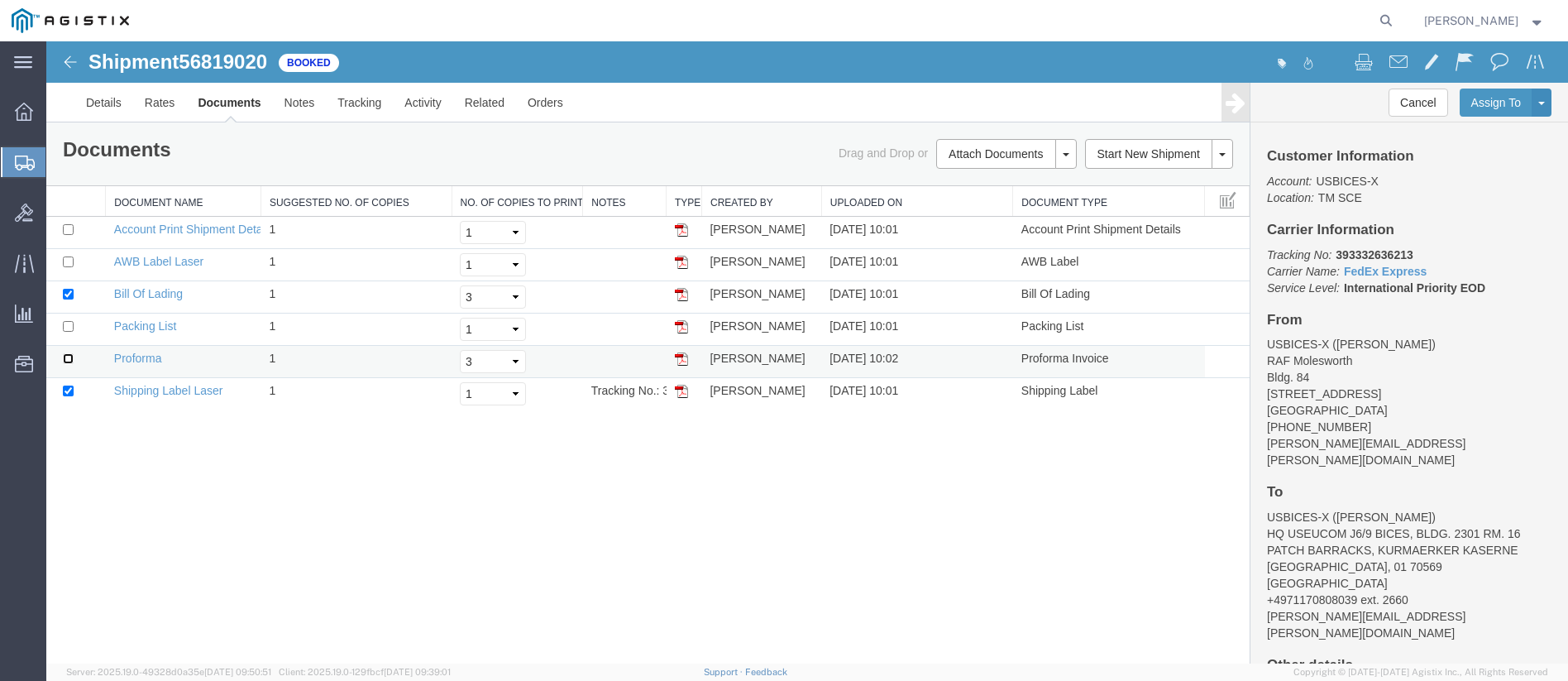
click at [69, 357] on input "checkbox" at bounding box center [68, 358] width 11 height 11
checkbox input "true"
click at [66, 328] on input "checkbox" at bounding box center [68, 326] width 11 height 11
checkbox input "true"
click at [1000, 181] on link "Print Documents" at bounding box center [1004, 182] width 144 height 25
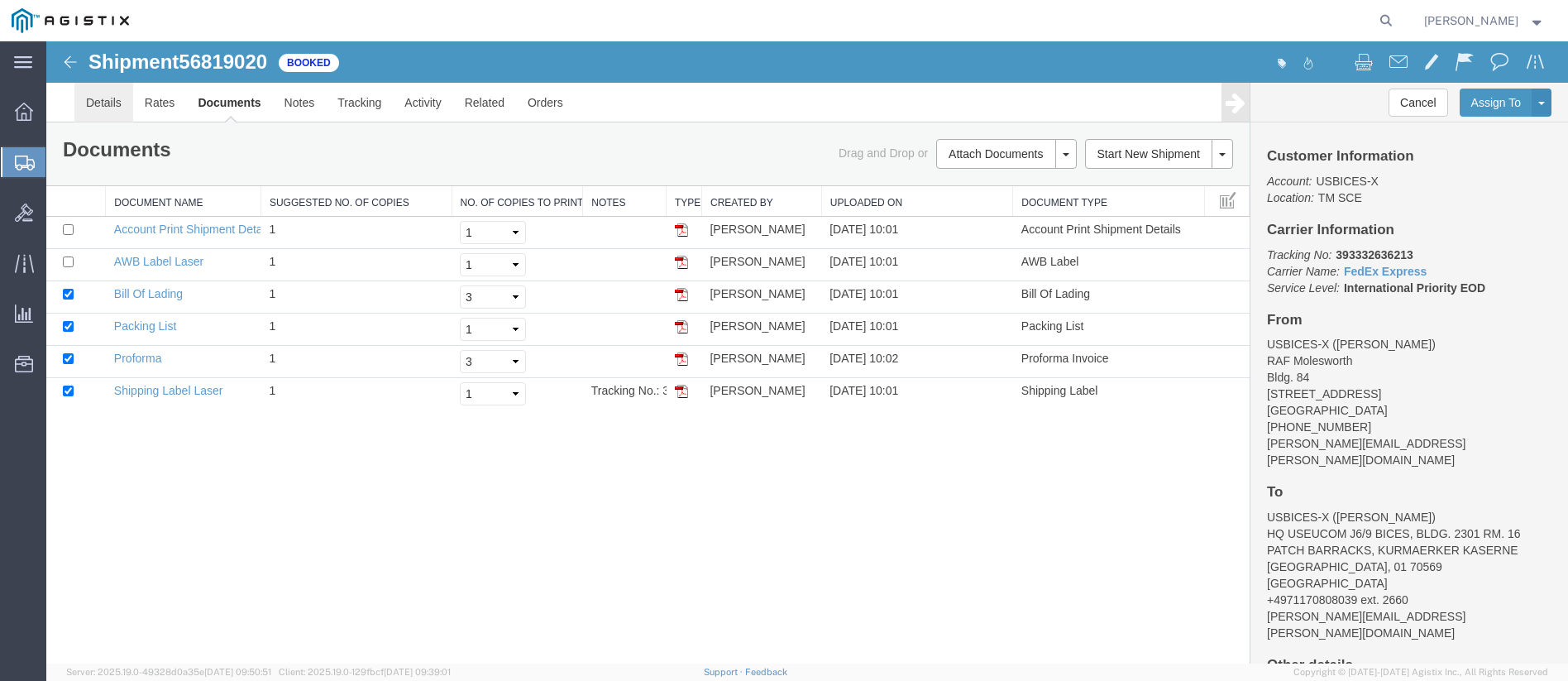
click at [92, 112] on link "Details" at bounding box center [104, 102] width 59 height 40
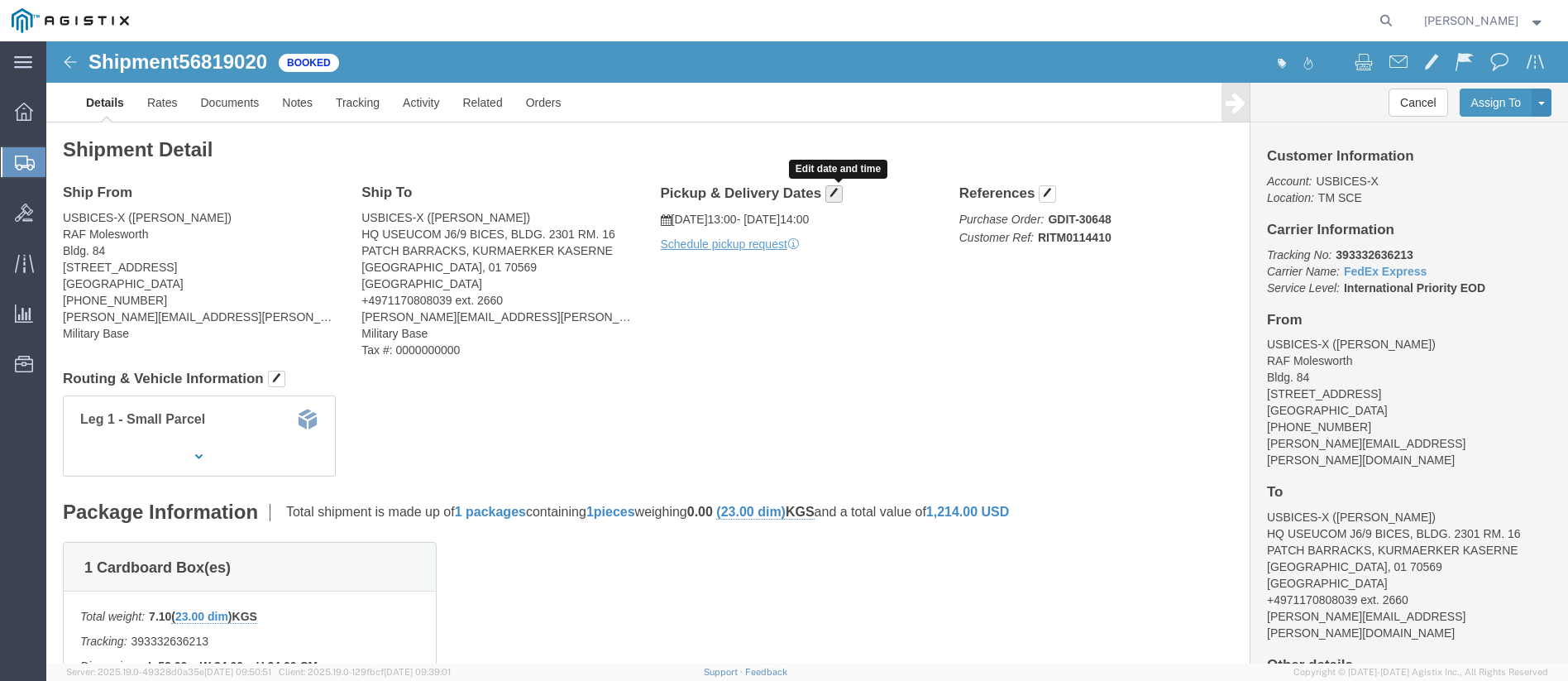
click span "button"
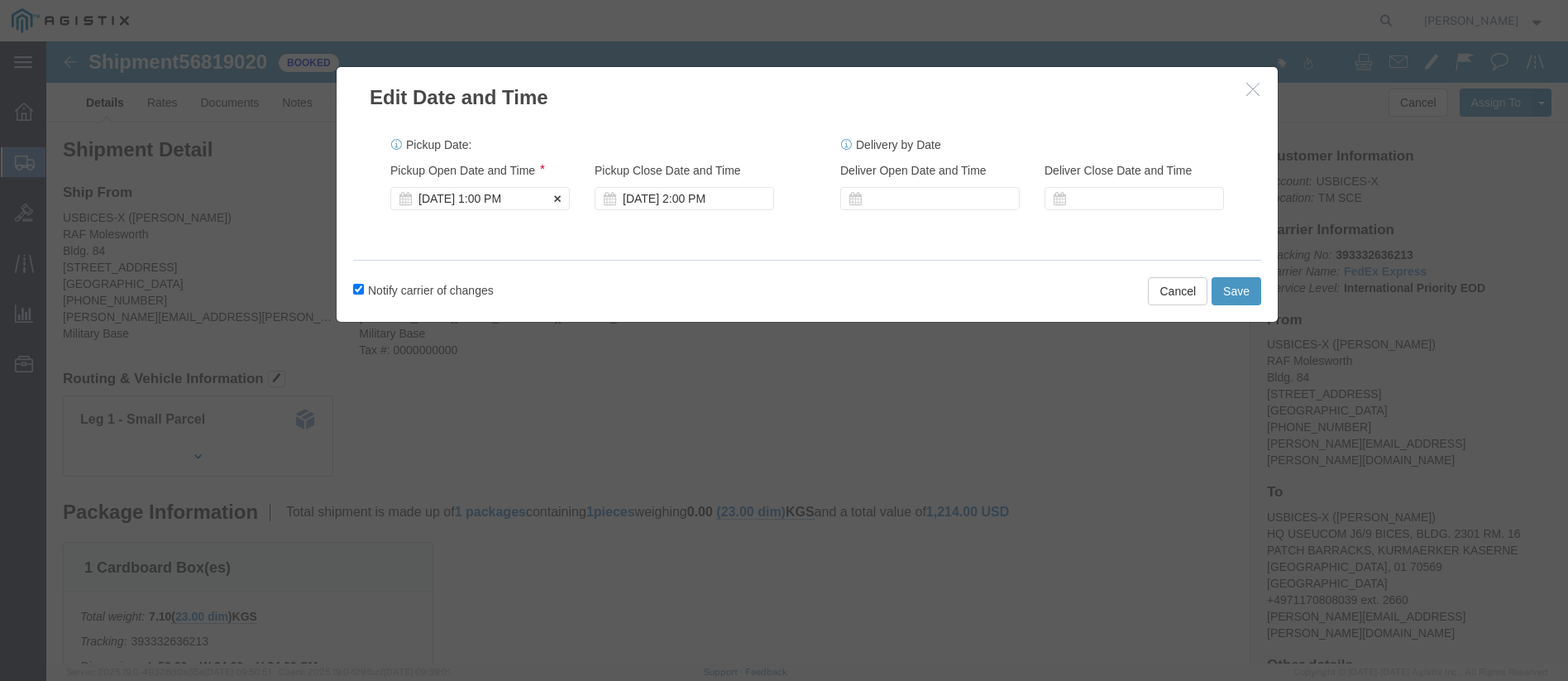
click div "[DATE] 1:00 PM"
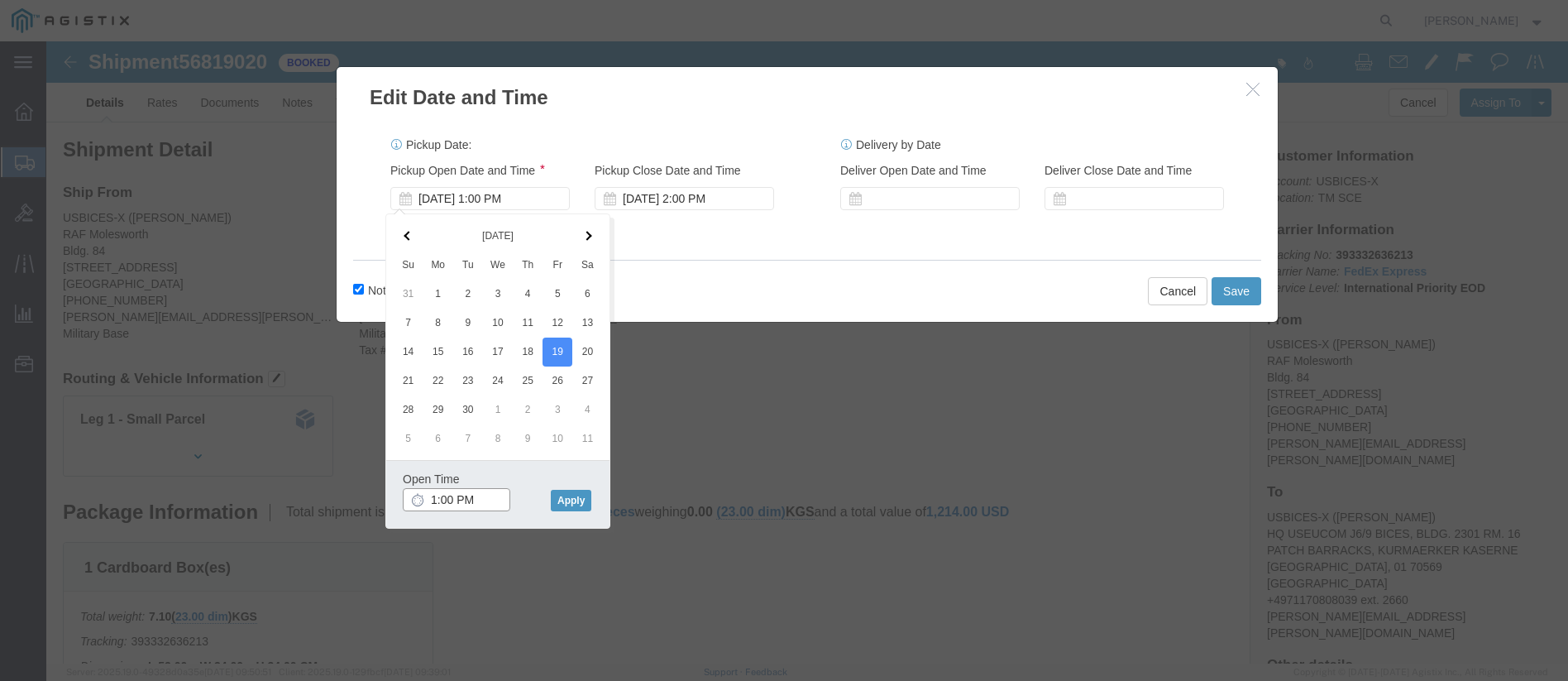
click input "1:00 PM"
type input "8:00 AM"
click button "Apply"
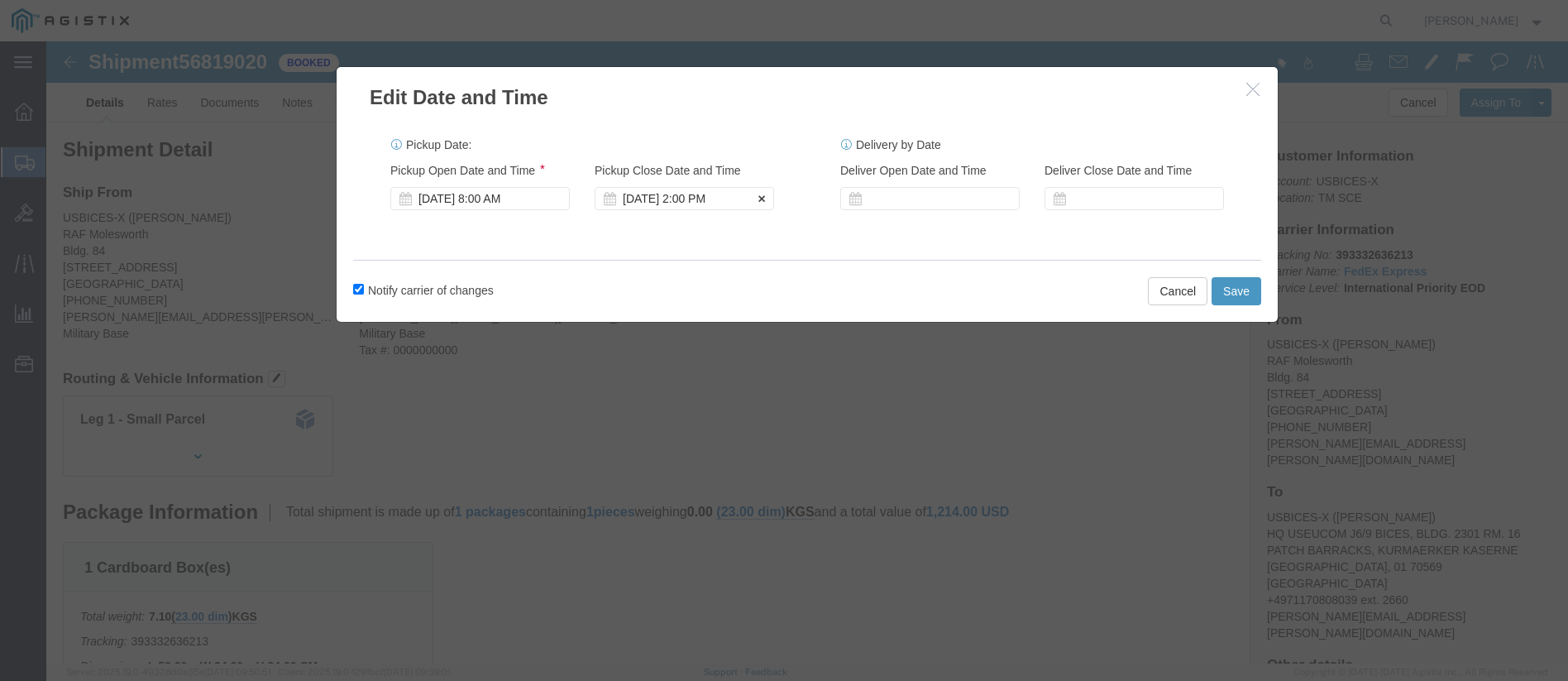
click div "[DATE] 2:00 PM"
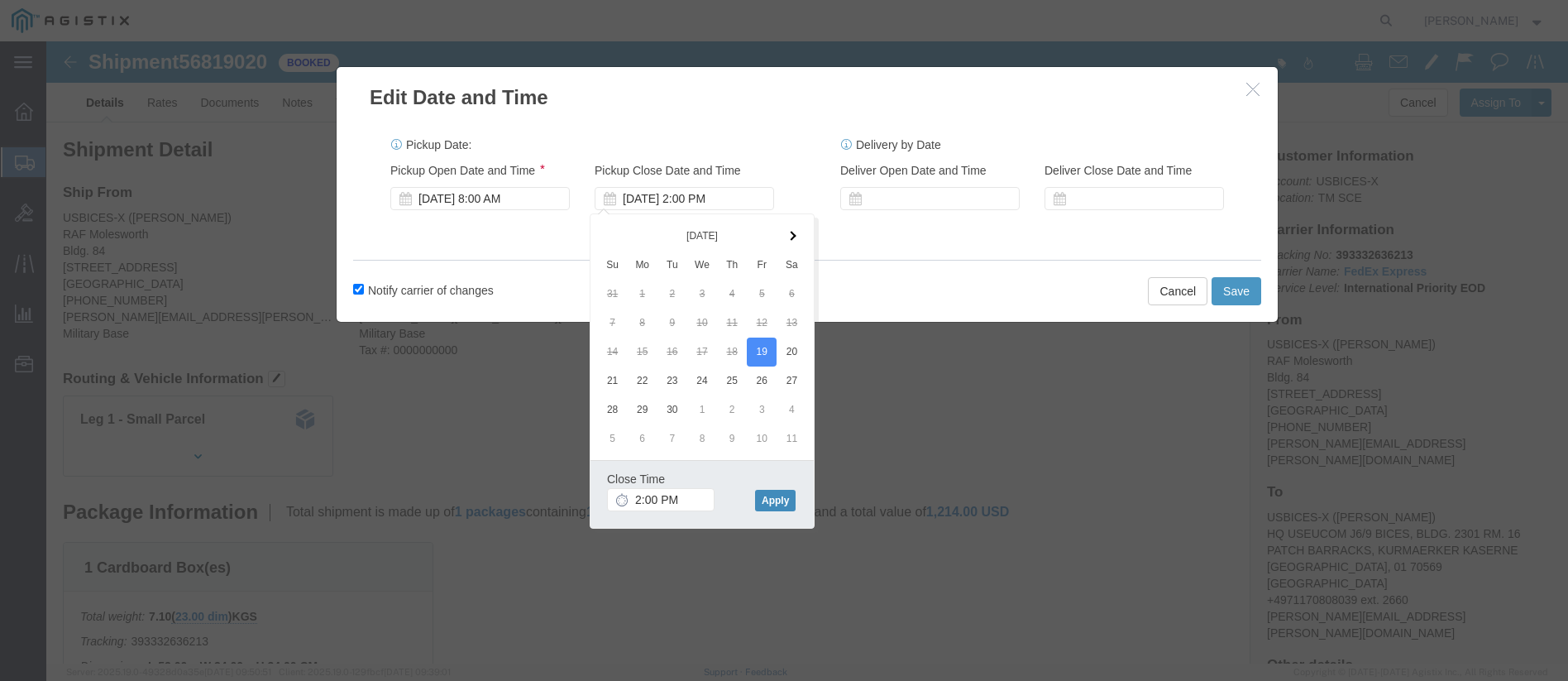
click button "Apply"
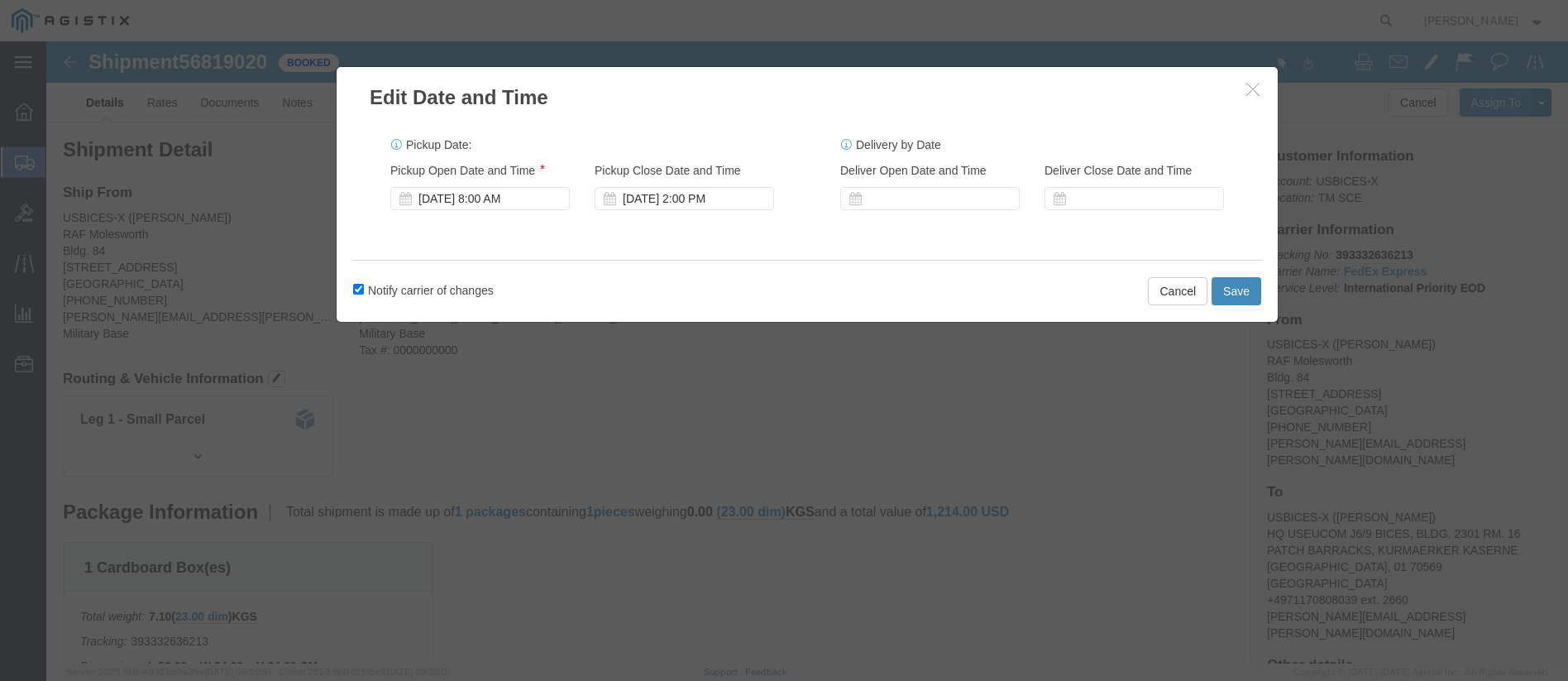
click button "Save"
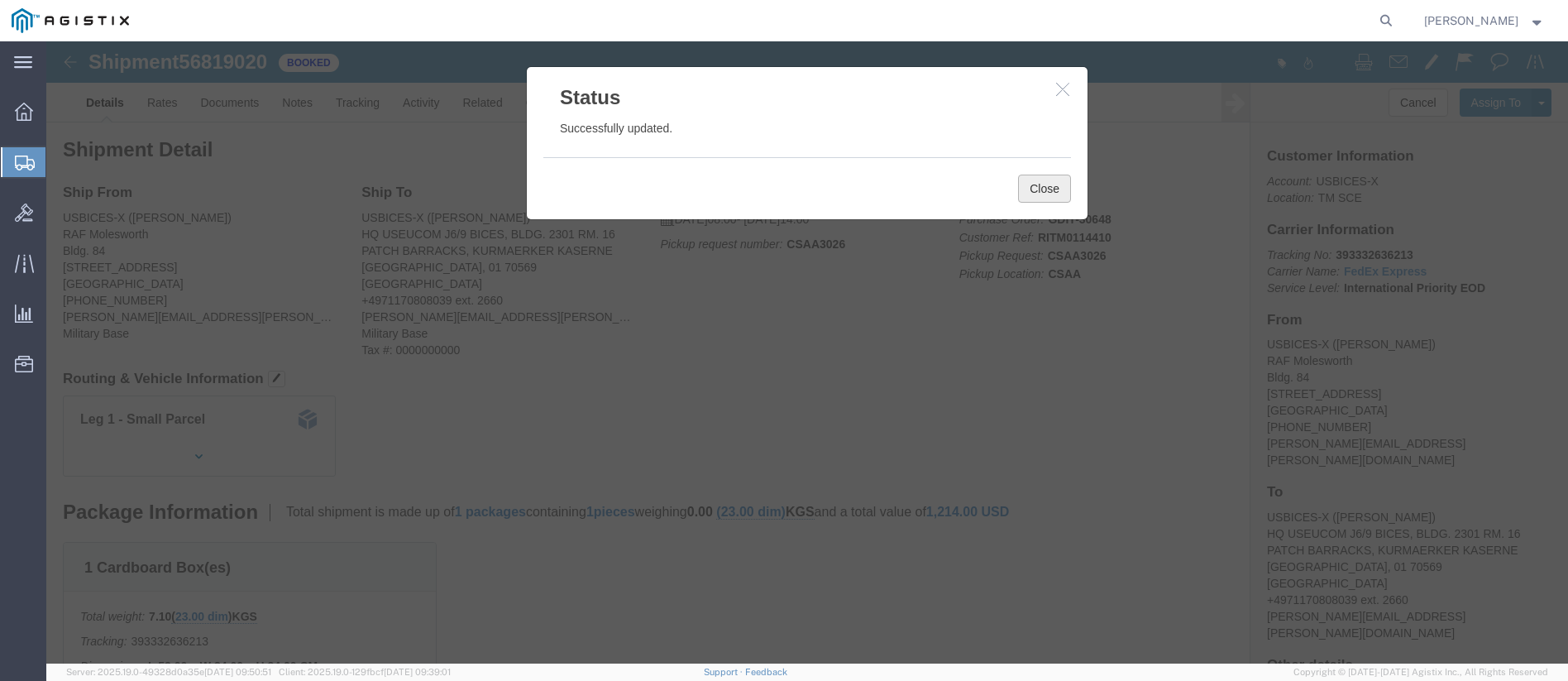
click button "Close"
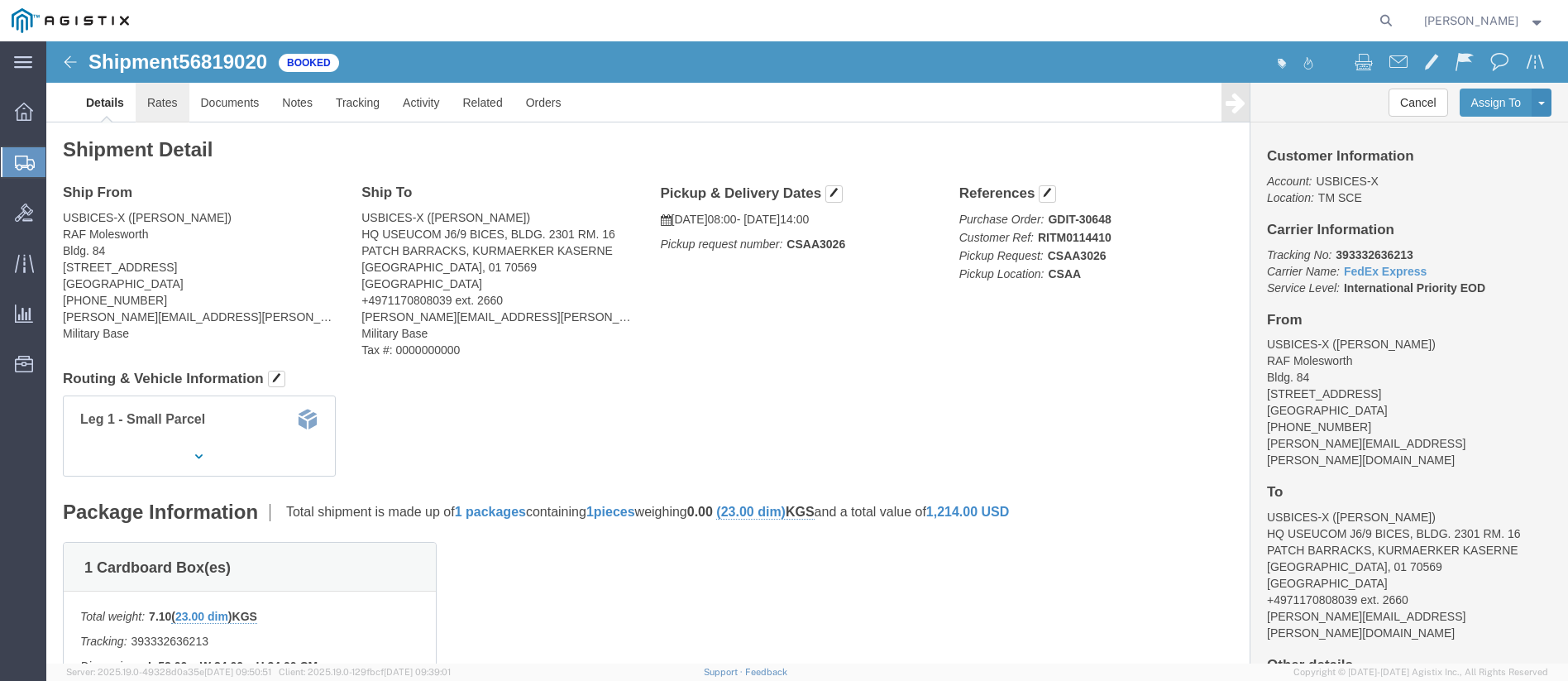
click link "Rates"
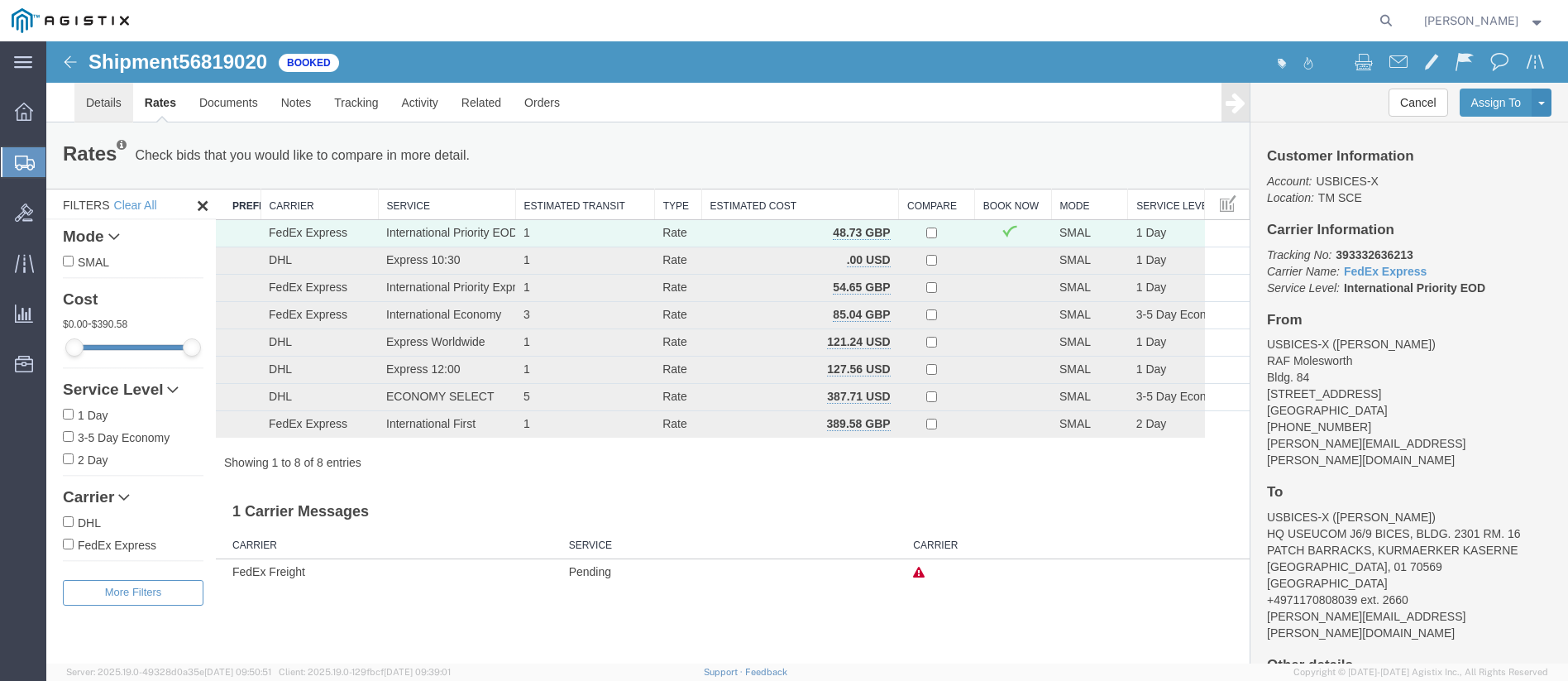
click at [105, 102] on link "Details" at bounding box center [104, 102] width 59 height 40
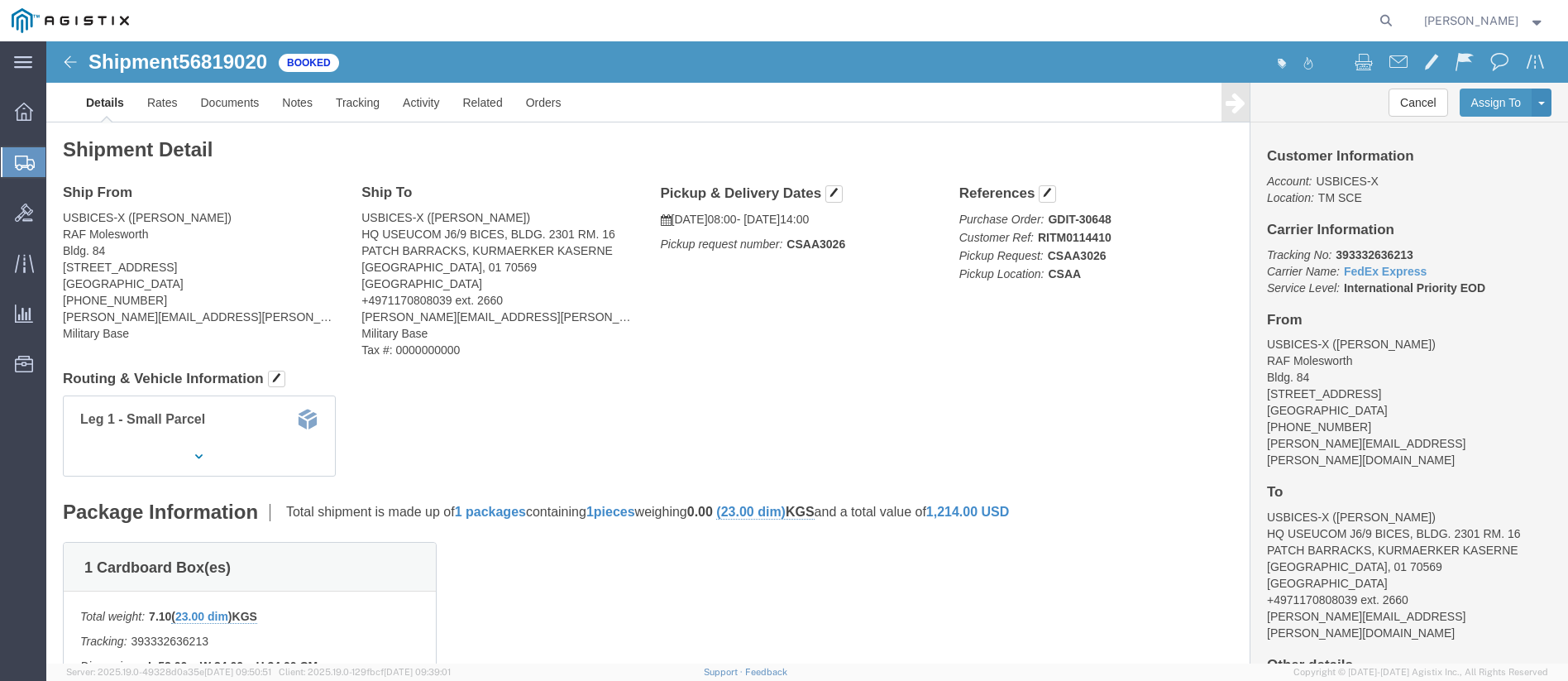
click at [27, 161] on icon at bounding box center [25, 163] width 20 height 15
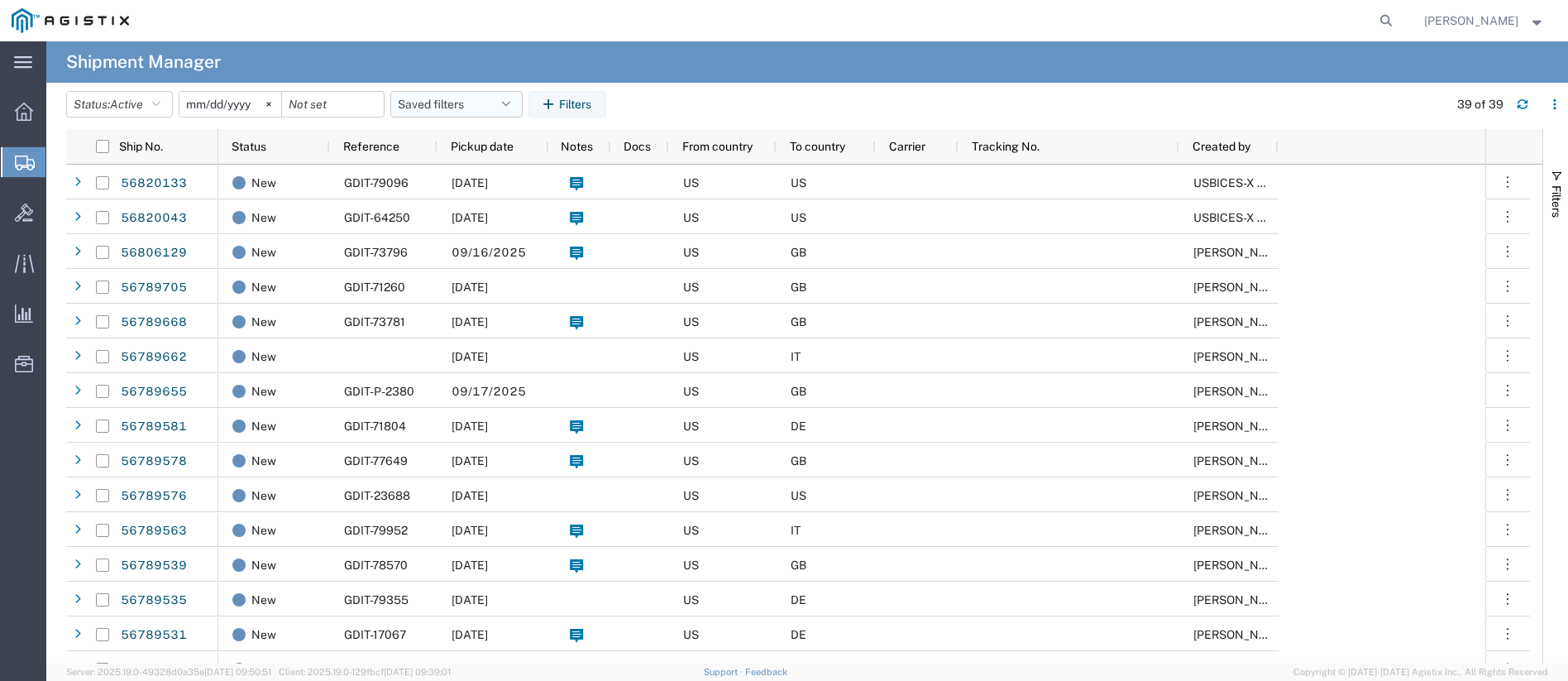
click at [422, 100] on button "Saved filters" at bounding box center [456, 104] width 132 height 27
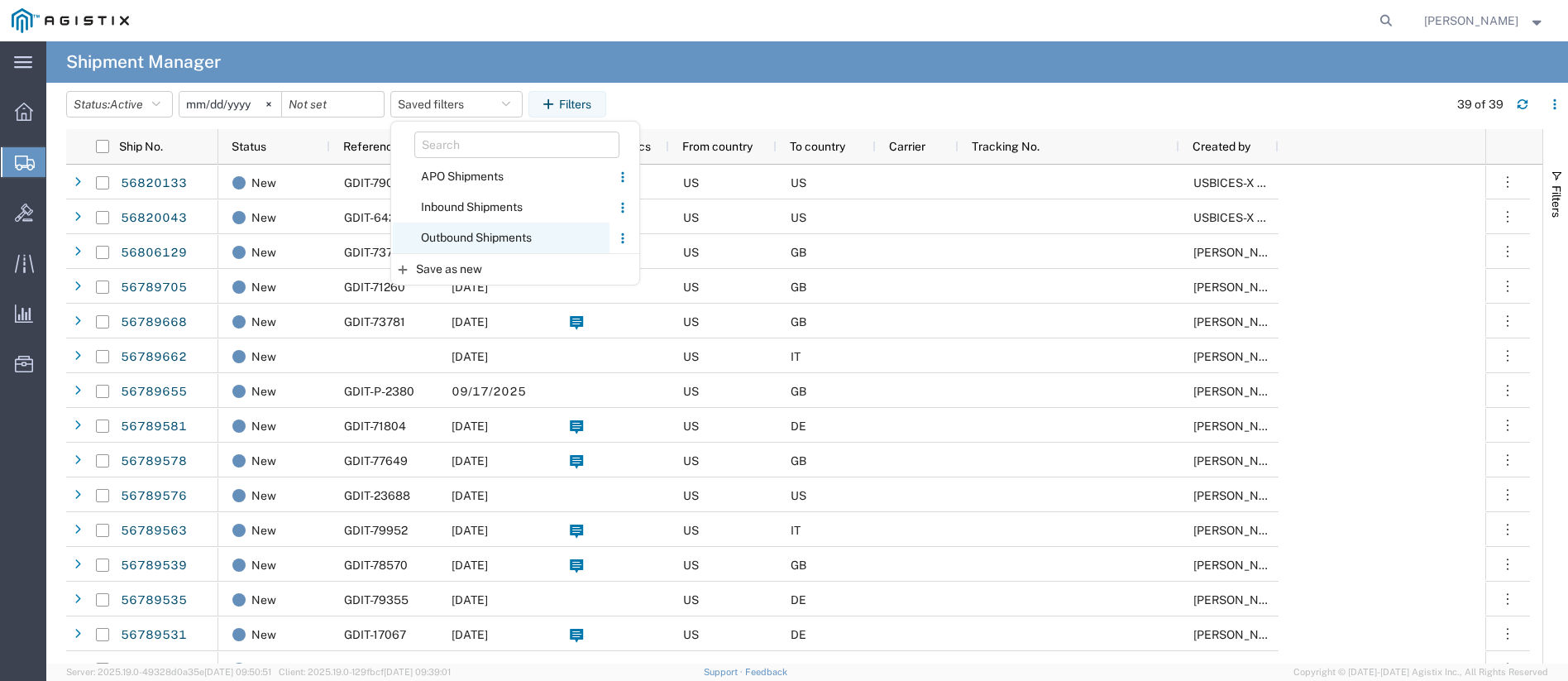
click at [445, 234] on span "Outbound Shipments" at bounding box center [501, 237] width 217 height 30
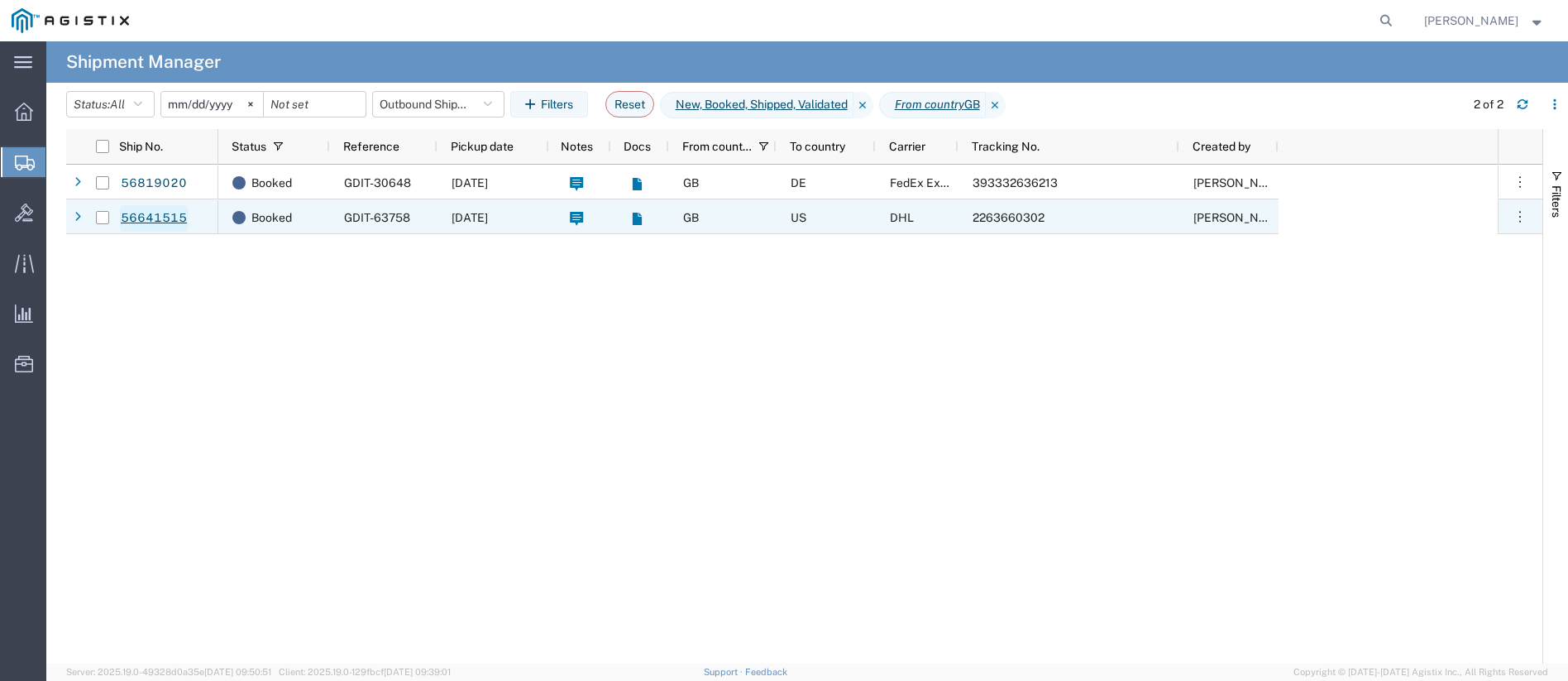
click at [162, 218] on link "56641515" at bounding box center [154, 219] width 68 height 27
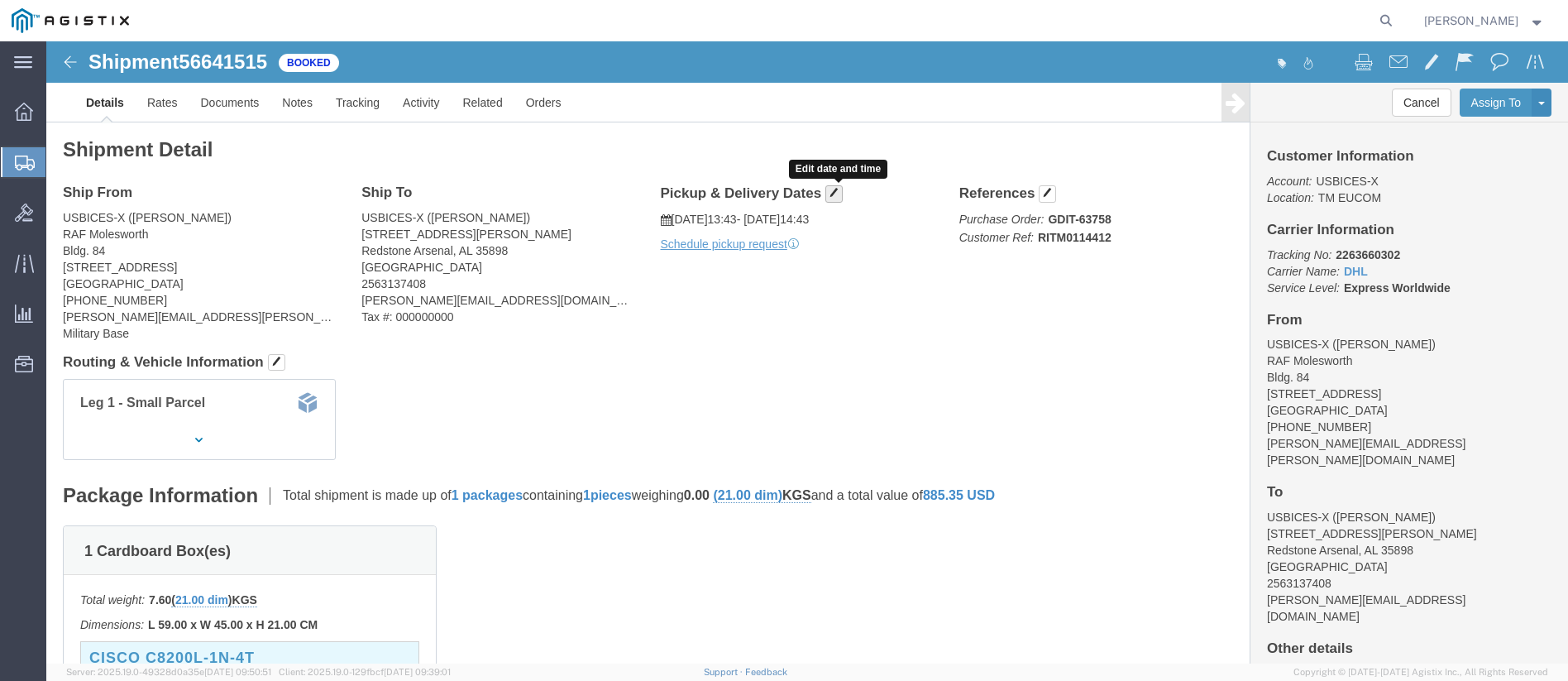
click span "button"
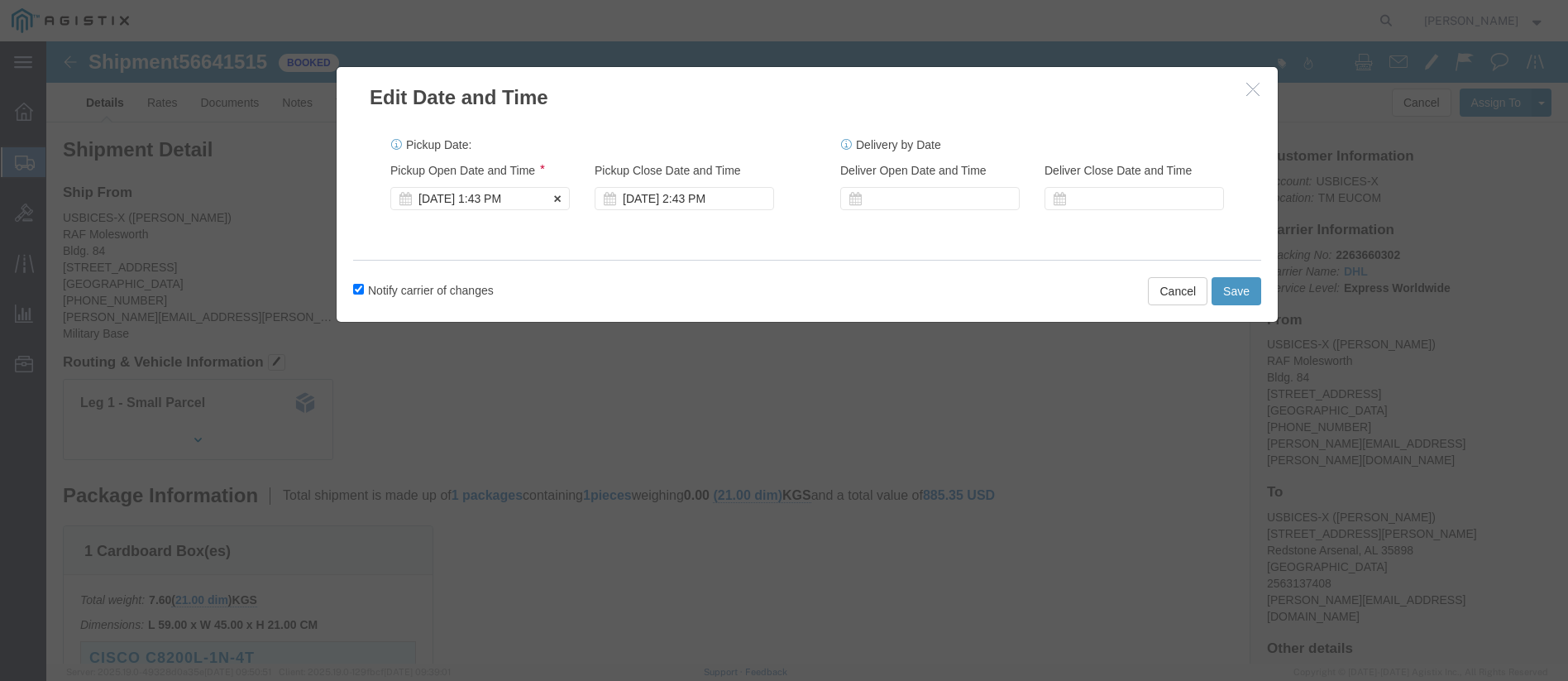
click div "[DATE] 1:43 PM"
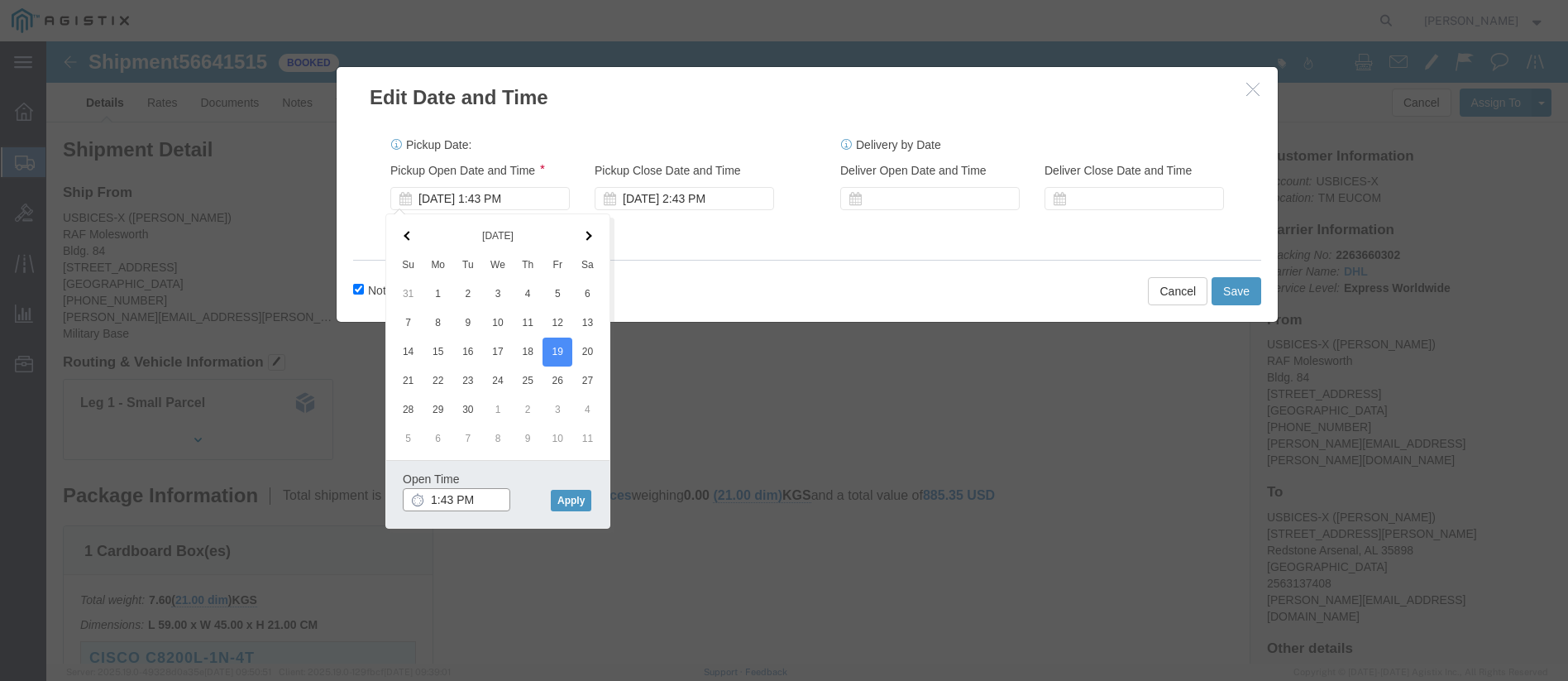
click input "1:43 PM"
type input "8:00 AM"
click button "Apply"
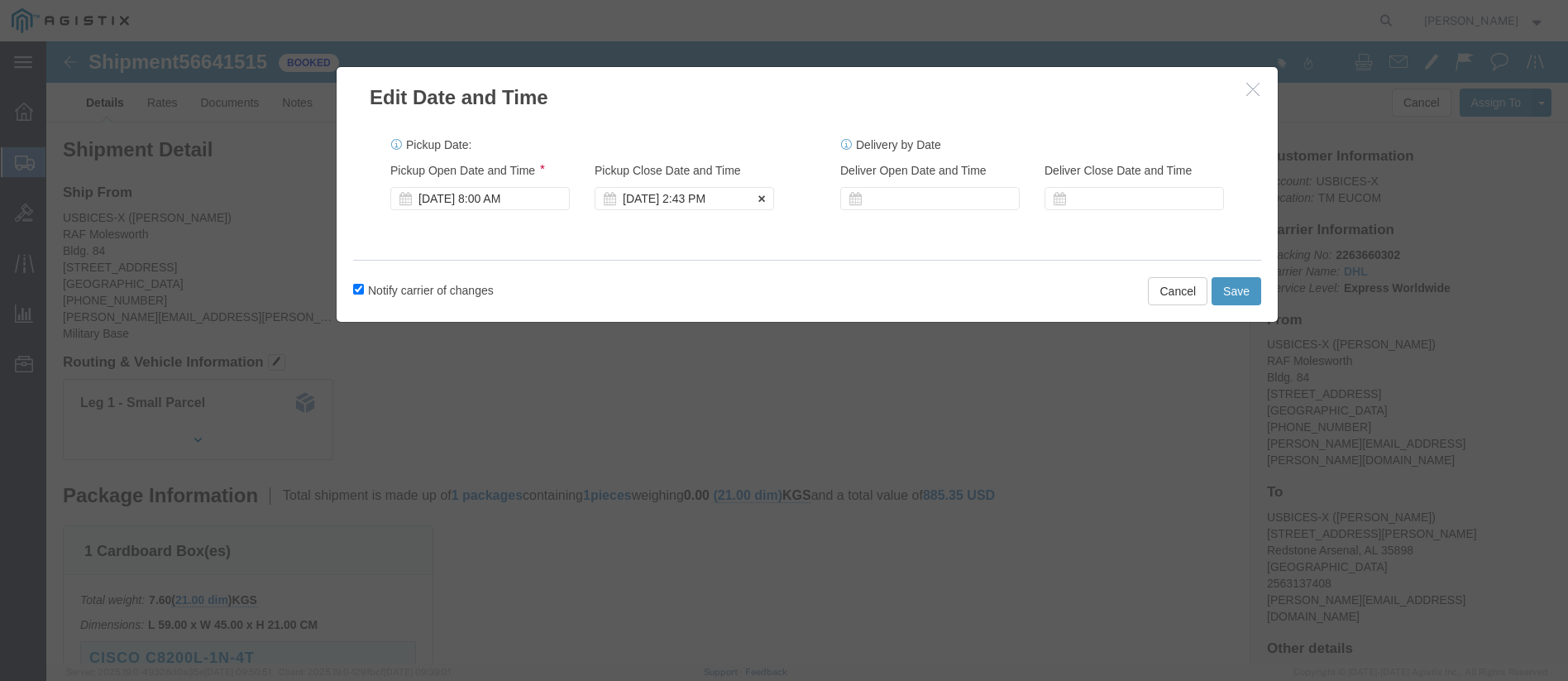
click div "[DATE] 2:43 PM"
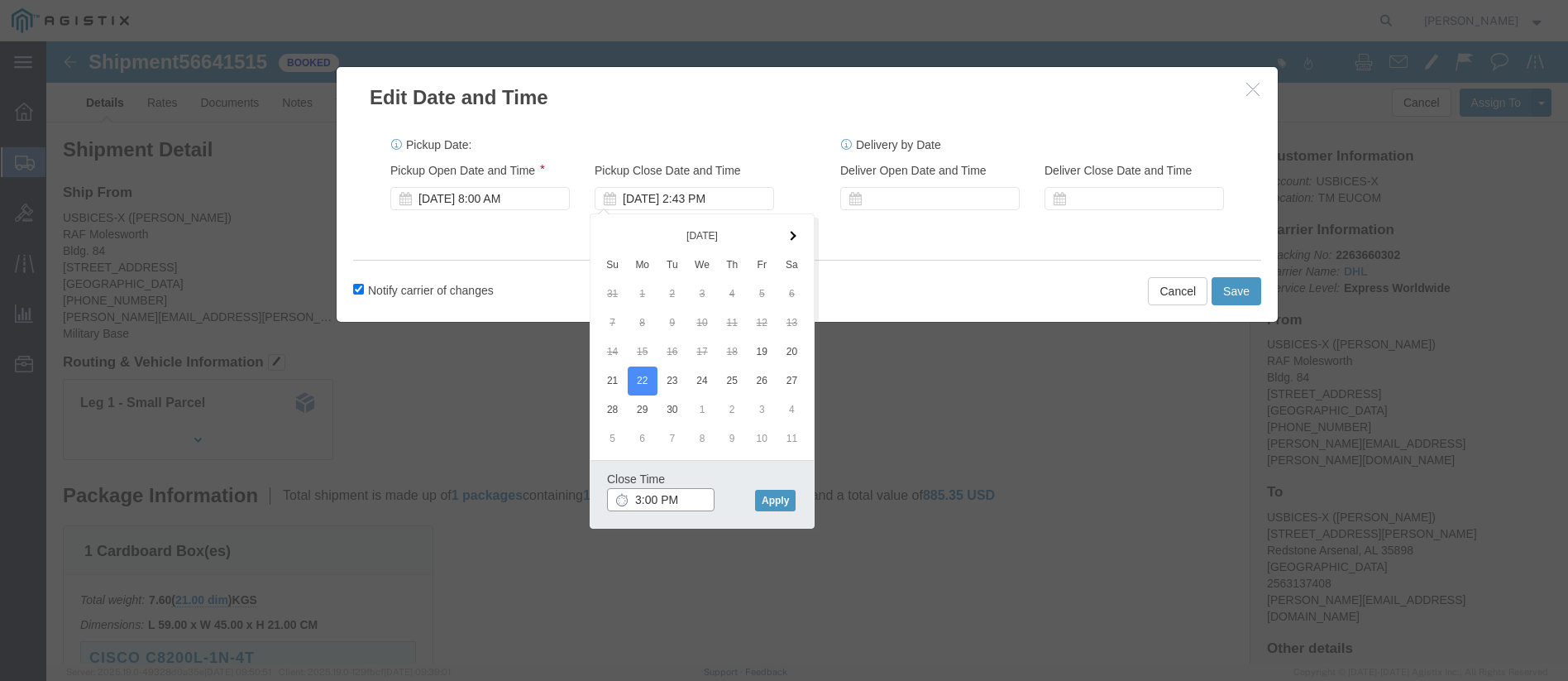
type input "2:00 PM"
click button "Apply"
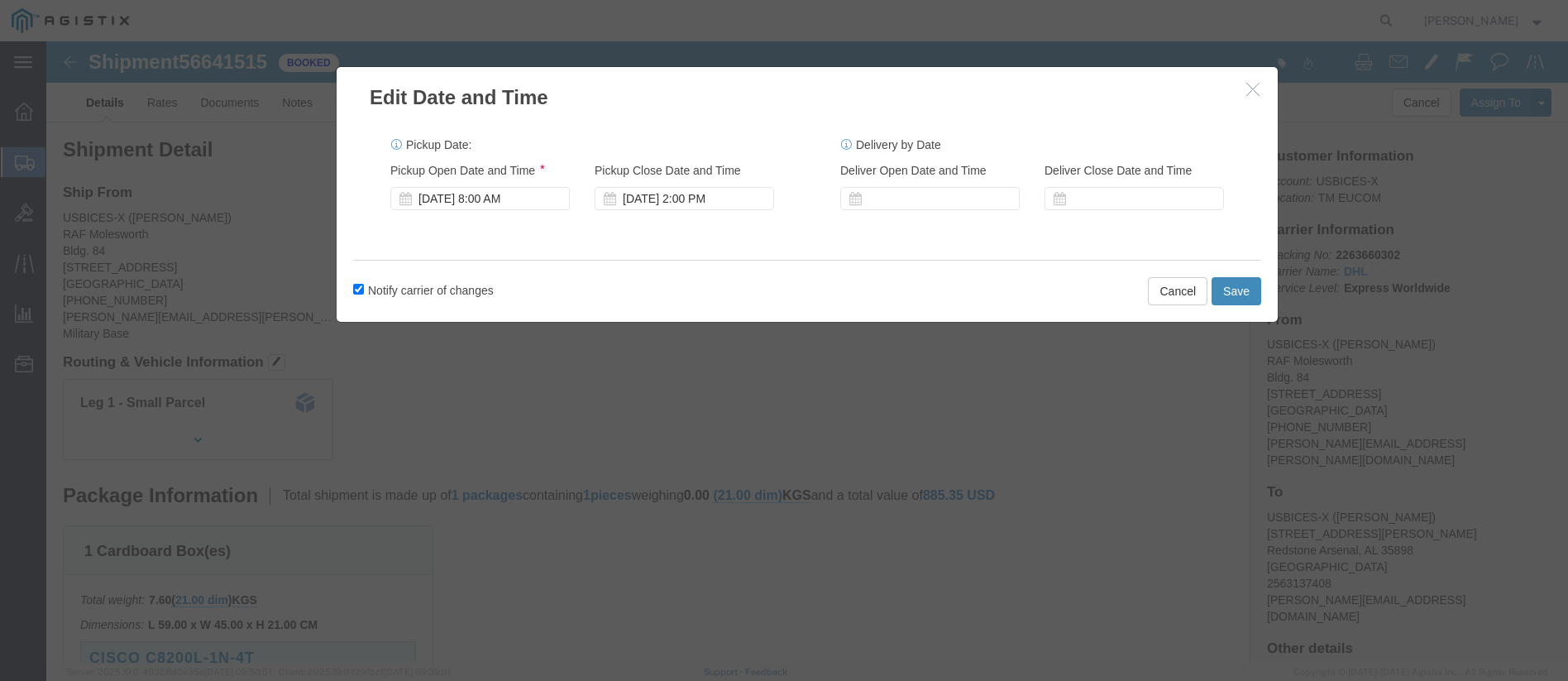
click button "Save"
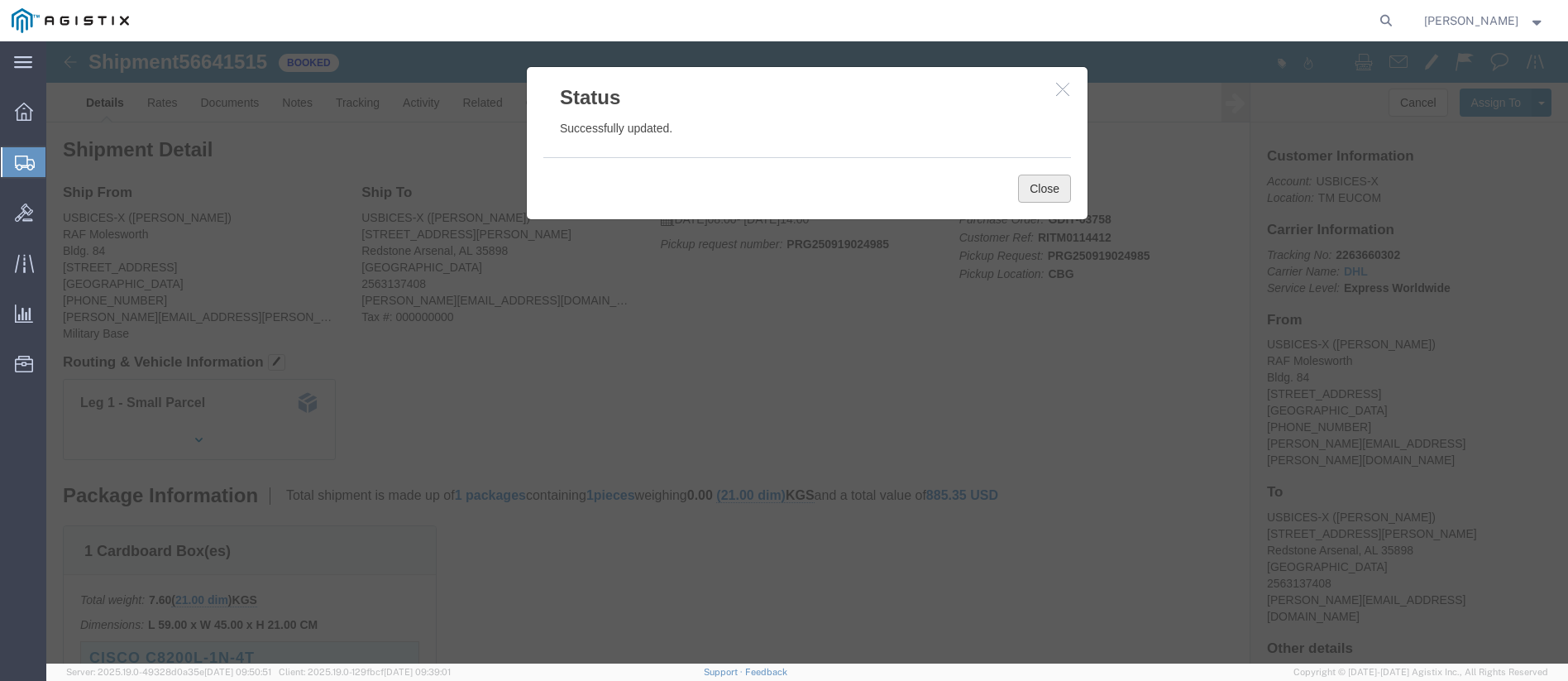
click button "Close"
